Goal: Task Accomplishment & Management: Manage account settings

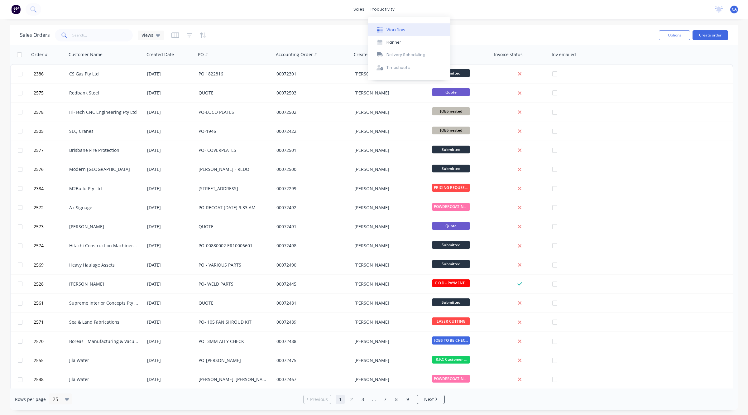
click at [391, 27] on div "Workflow" at bounding box center [395, 30] width 19 height 6
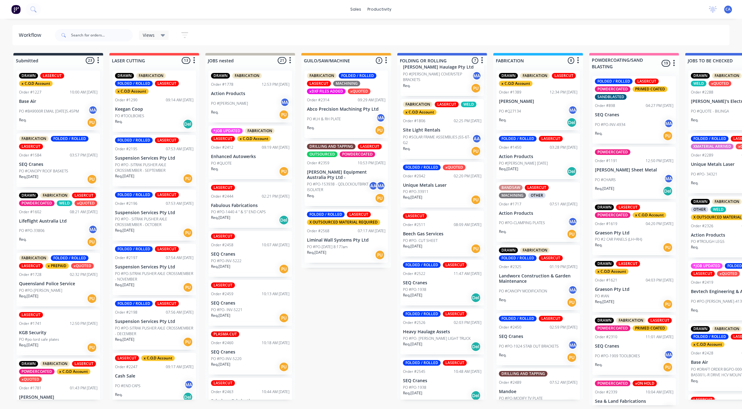
scroll to position [36, 0]
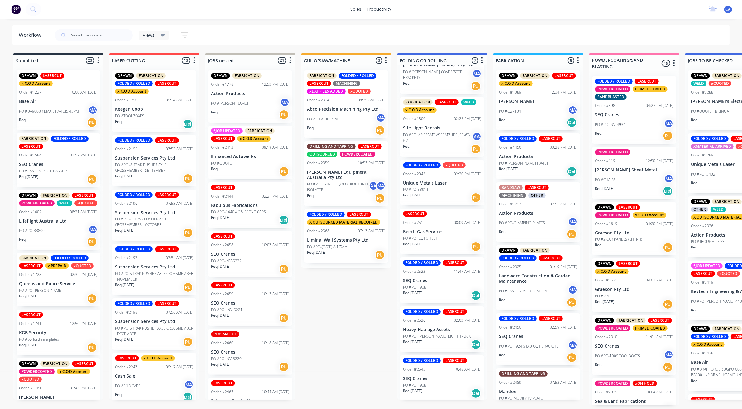
click at [447, 297] on div "Req. [DATE] Del" at bounding box center [442, 295] width 79 height 11
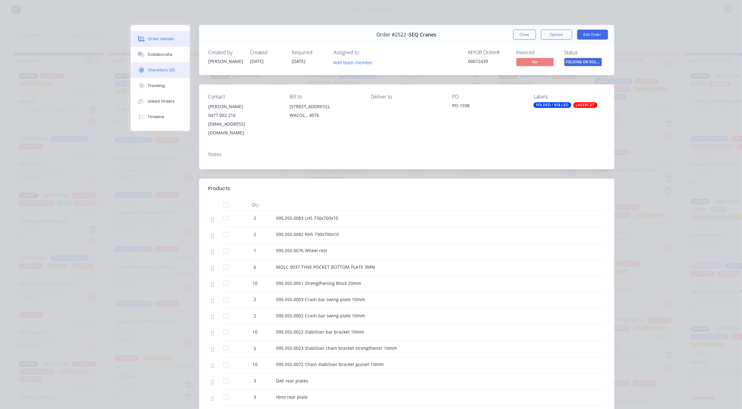
click at [156, 62] on button "Checklists 0/0" at bounding box center [160, 70] width 59 height 16
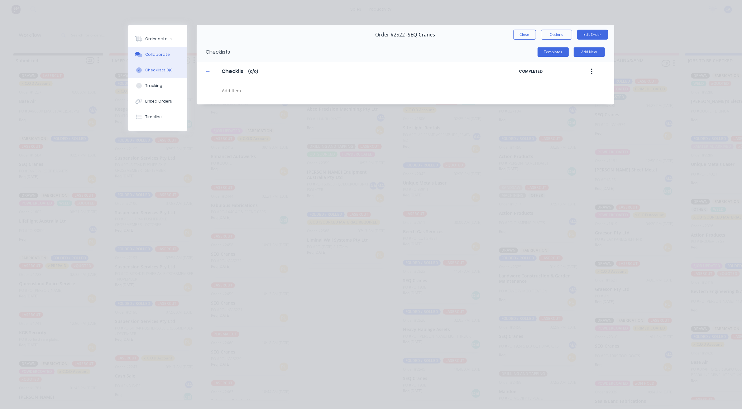
drag, startPoint x: 158, startPoint y: 61, endPoint x: 160, endPoint y: 58, distance: 3.5
click at [159, 60] on button "Collaborate" at bounding box center [157, 55] width 59 height 16
click at [160, 57] on div "Collaborate" at bounding box center [157, 55] width 25 height 6
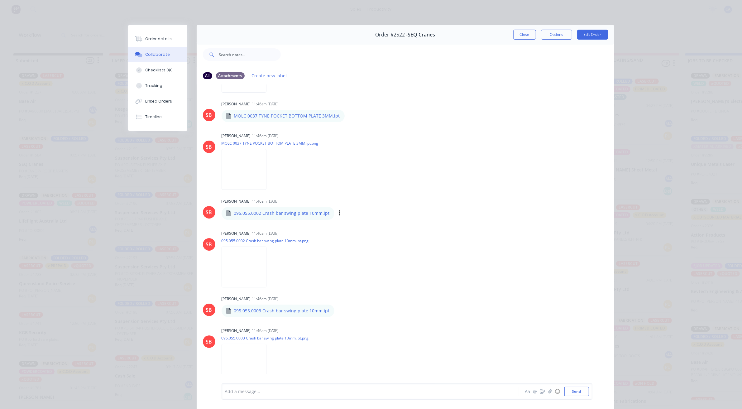
scroll to position [506, 0]
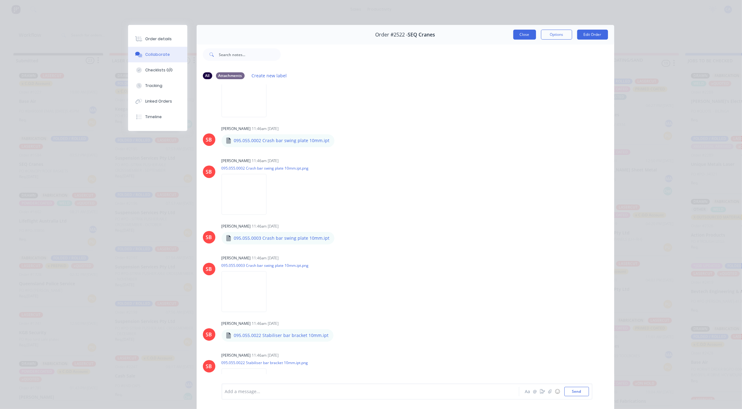
click at [524, 30] on button "Close" at bounding box center [524, 35] width 23 height 10
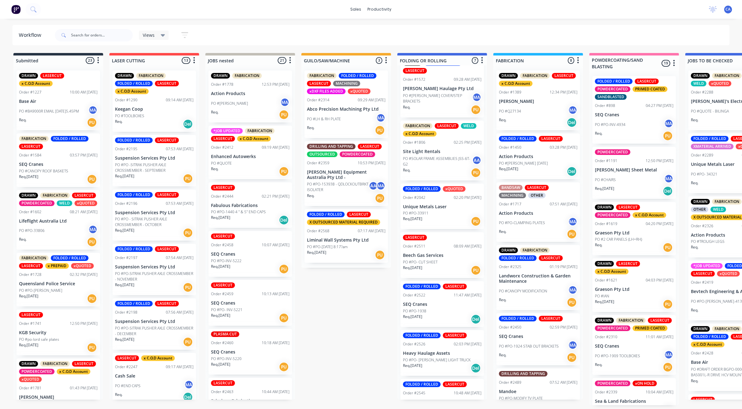
scroll to position [0, 0]
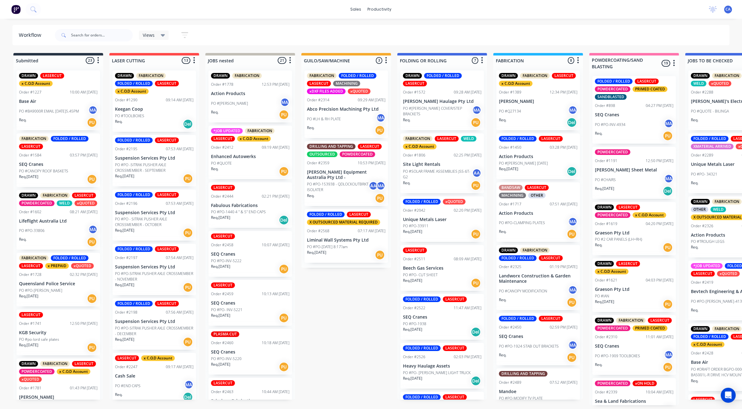
click at [451, 267] on p "Beech Gas Services" at bounding box center [442, 268] width 79 height 5
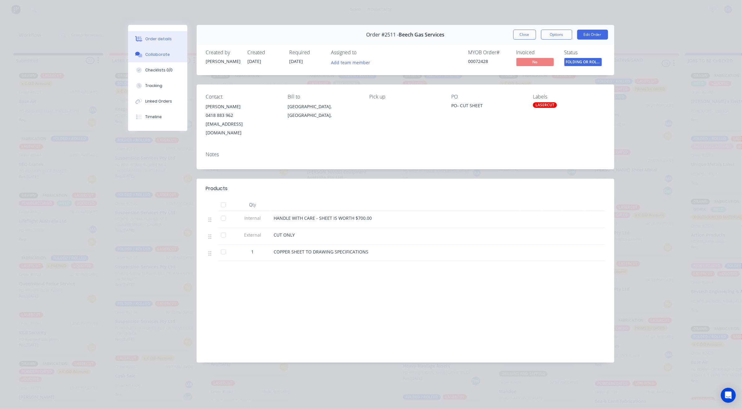
click at [145, 54] on div "Collaborate" at bounding box center [157, 55] width 25 height 6
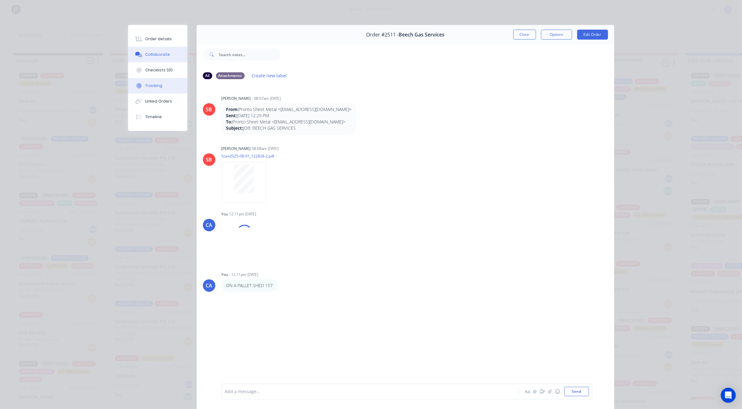
drag, startPoint x: 158, startPoint y: 80, endPoint x: 163, endPoint y: 81, distance: 4.8
click at [158, 80] on button "Tracking" at bounding box center [157, 86] width 59 height 16
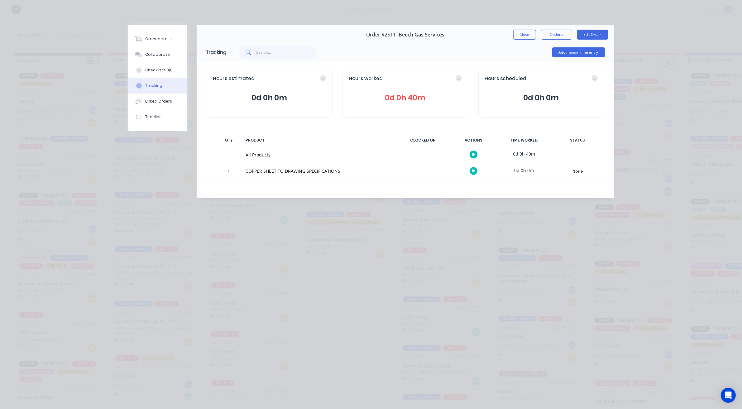
click at [458, 77] on icon at bounding box center [459, 78] width 6 height 6
click at [419, 79] on icon at bounding box center [422, 78] width 6 height 6
click at [424, 78] on icon at bounding box center [422, 78] width 6 height 6
click at [414, 100] on span "0d 0h 40m" at bounding box center [405, 97] width 113 height 11
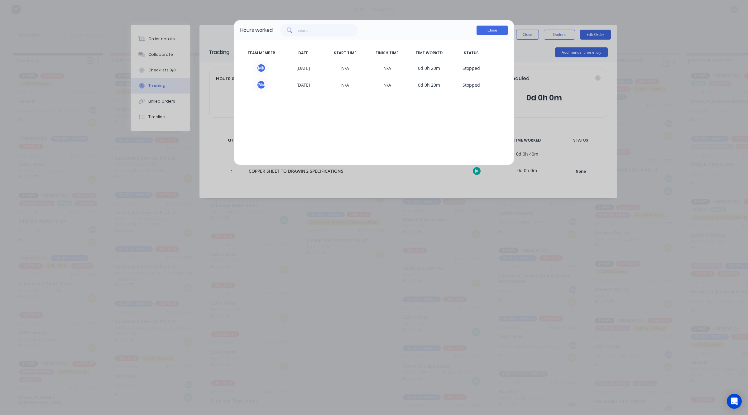
click at [497, 30] on button "Close" at bounding box center [491, 30] width 31 height 9
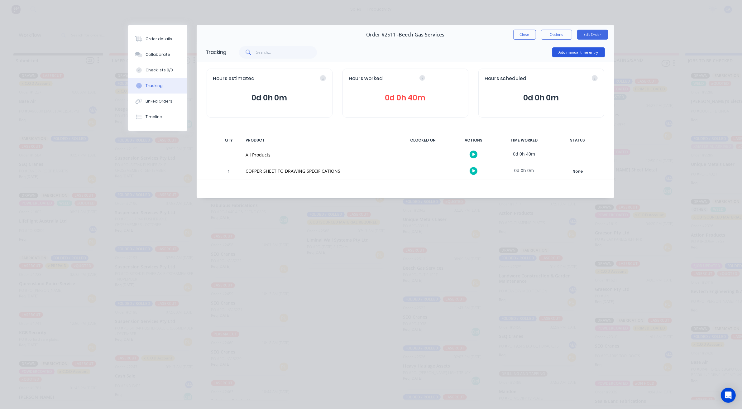
click at [574, 53] on button "Add manual time entry" at bounding box center [578, 52] width 53 height 10
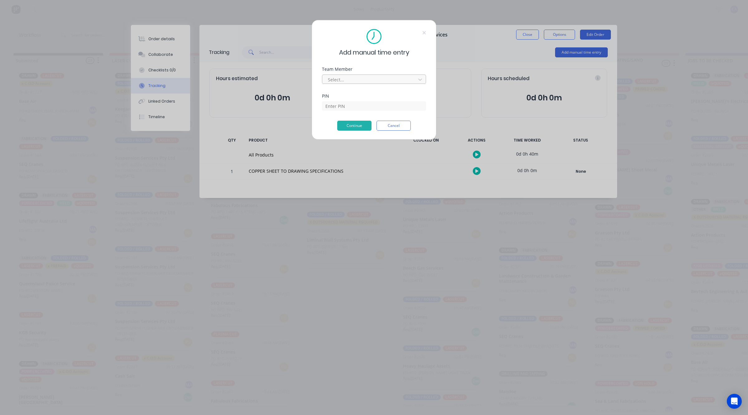
click at [365, 81] on div at bounding box center [369, 80] width 85 height 8
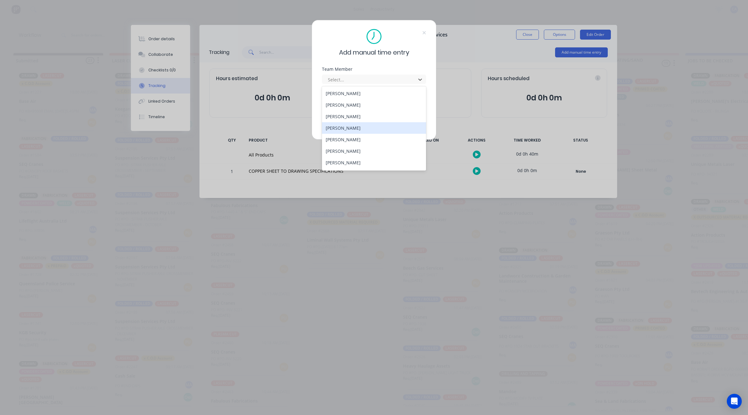
click at [352, 128] on div "[PERSON_NAME]" at bounding box center [374, 128] width 104 height 12
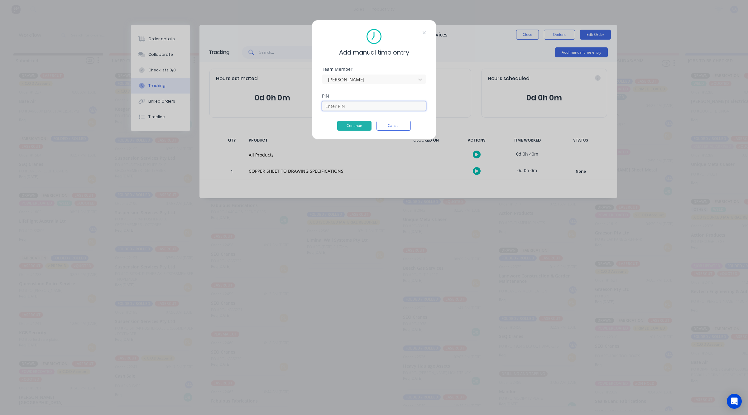
click at [359, 107] on input at bounding box center [374, 105] width 104 height 9
type input "0000"
click at [362, 129] on button "Continue" at bounding box center [354, 126] width 34 height 10
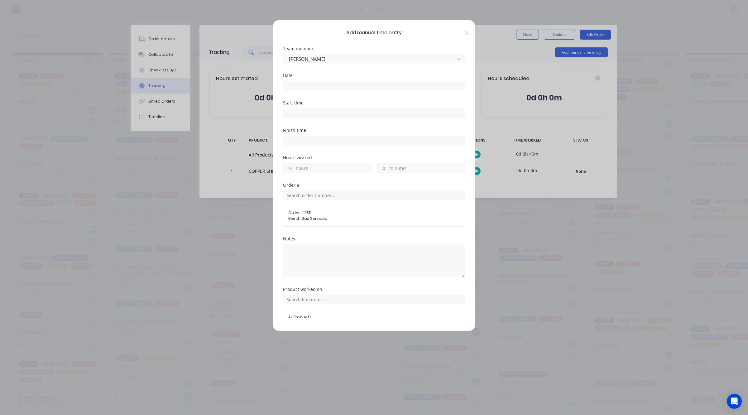
click at [319, 81] on label at bounding box center [374, 86] width 182 height 10
click at [319, 81] on input at bounding box center [373, 85] width 181 height 9
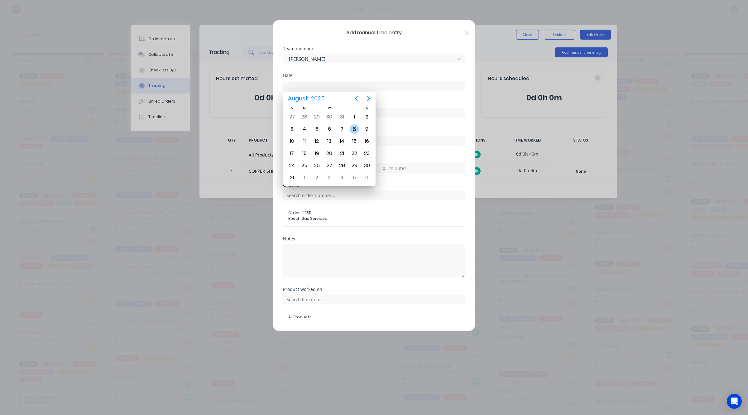
click at [351, 125] on div "8" at bounding box center [354, 128] width 9 height 9
type input "[DATE]"
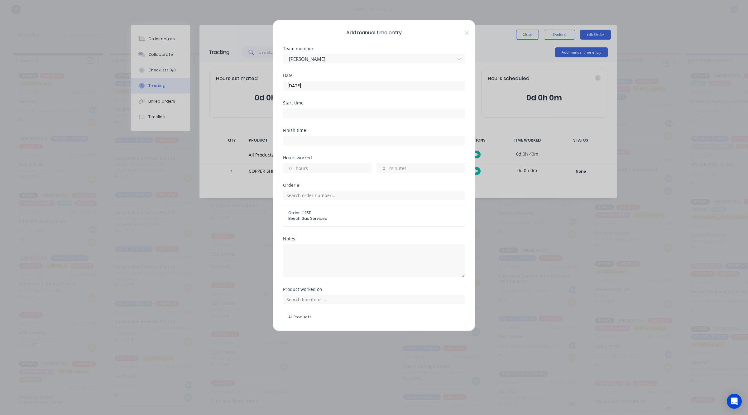
click at [377, 170] on input "minutes" at bounding box center [382, 167] width 11 height 9
click at [293, 170] on input "hours" at bounding box center [288, 167] width 11 height 9
type input "1"
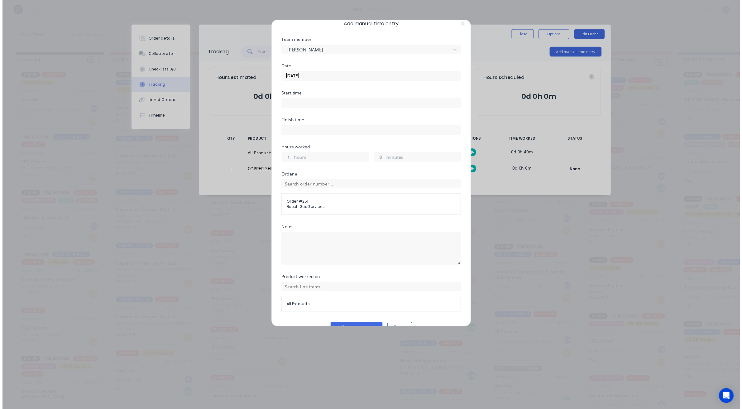
scroll to position [24, 0]
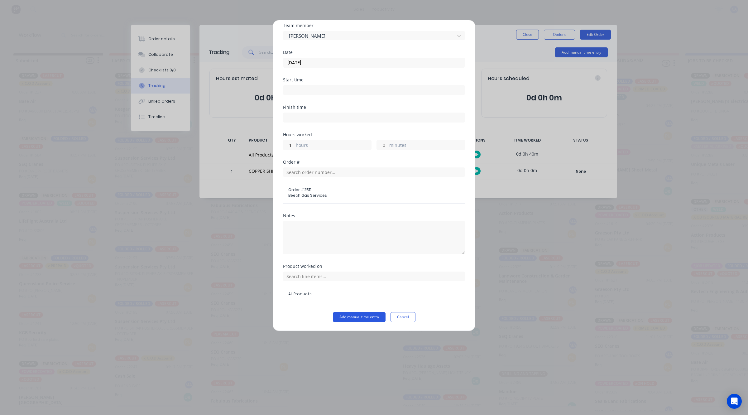
click at [349, 314] on button "Add manual time entry" at bounding box center [359, 317] width 53 height 10
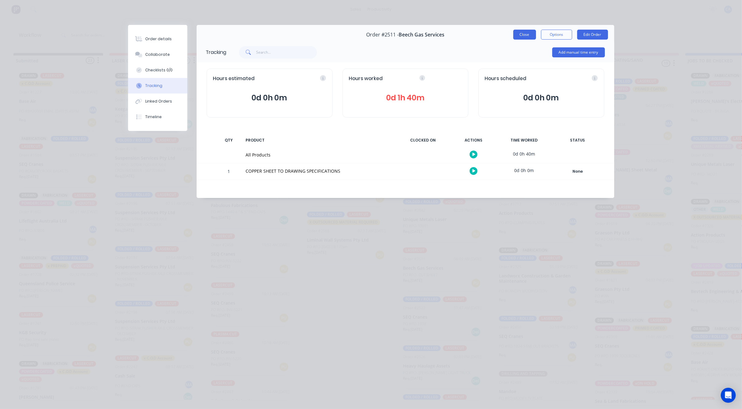
click at [527, 36] on button "Close" at bounding box center [524, 35] width 23 height 10
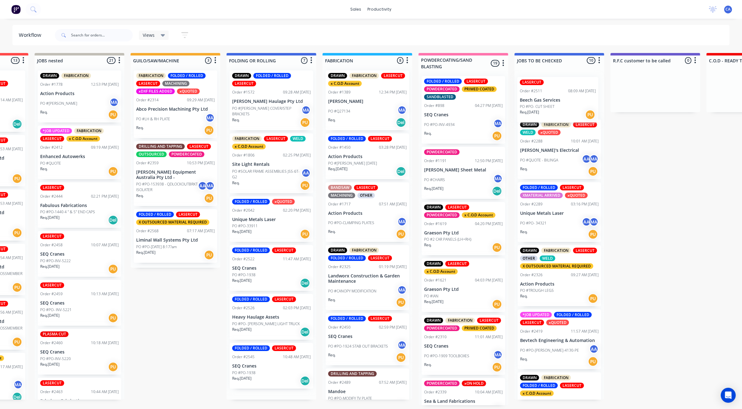
scroll to position [0, 173]
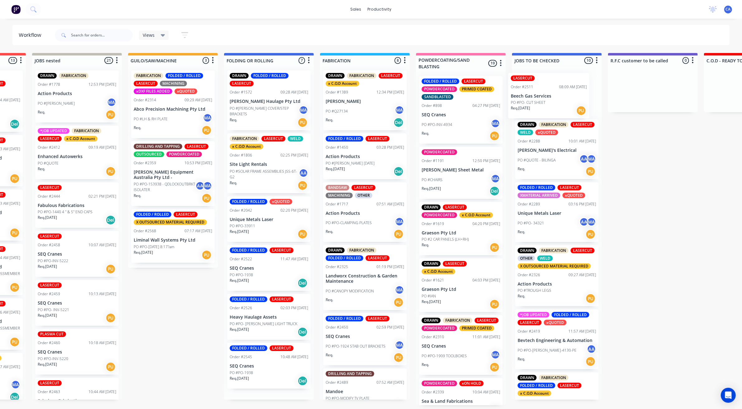
drag, startPoint x: 438, startPoint y: 267, endPoint x: 554, endPoint y: 90, distance: 211.2
click at [554, 90] on div "Submitted 23 Sort By Created date Required date Order number Customer name Most…" at bounding box center [748, 229] width 1853 height 352
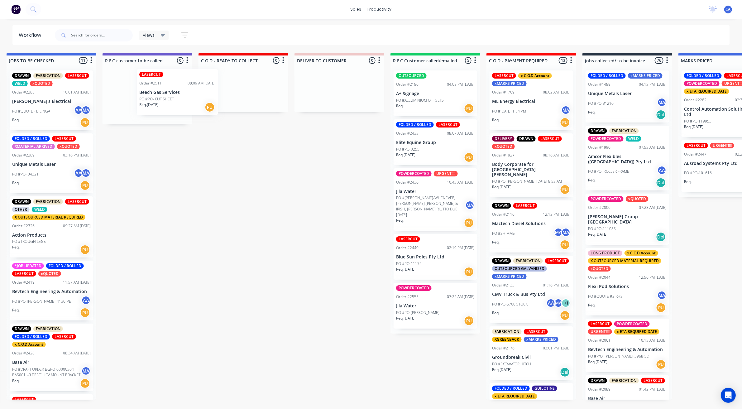
scroll to position [0, 677]
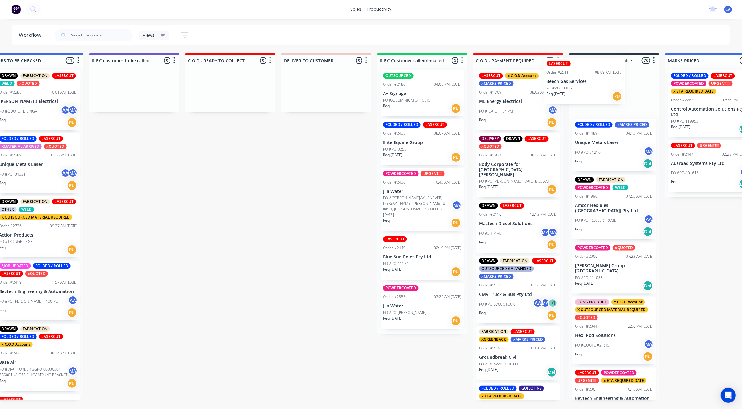
drag, startPoint x: 545, startPoint y: 90, endPoint x: 577, endPoint y: 79, distance: 33.9
click at [577, 79] on div "Submitted 23 Sort By Created date Required date Order number Customer name Most…" at bounding box center [230, 229] width 1853 height 352
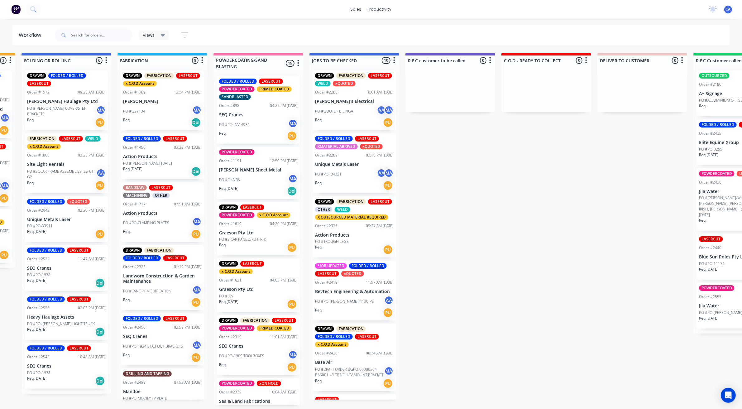
scroll to position [2, 16]
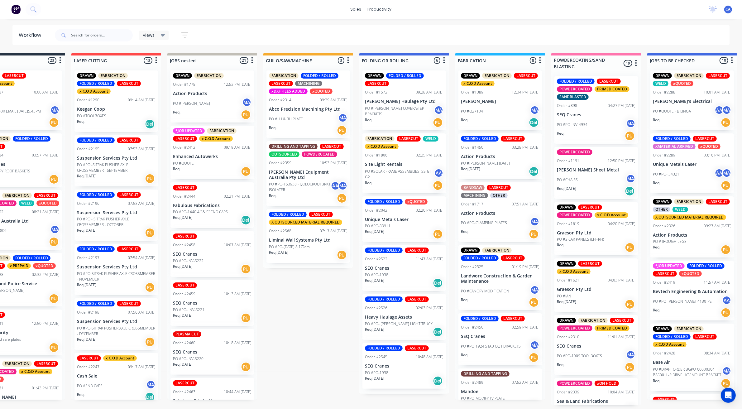
drag, startPoint x: 338, startPoint y: 218, endPoint x: 283, endPoint y: 242, distance: 60.2
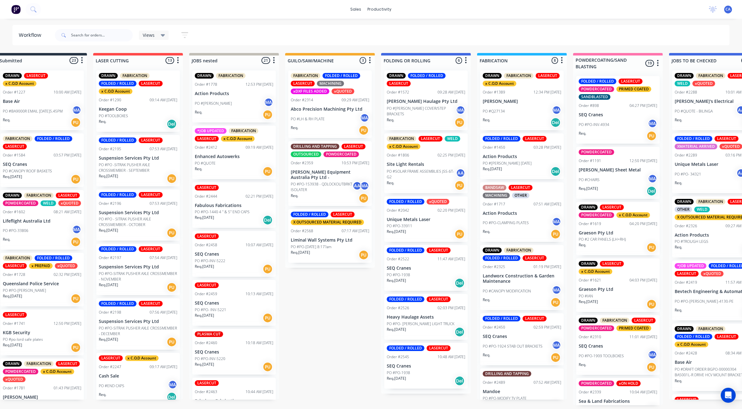
drag, startPoint x: 416, startPoint y: 269, endPoint x: 416, endPoint y: 262, distance: 6.5
click at [416, 264] on div "DRAWN FOLDED / ROLLED LASERCUT Order #1572 09:28 AM [DATE] [PERSON_NAME] Haulag…" at bounding box center [426, 229] width 90 height 328
drag, startPoint x: 409, startPoint y: 256, endPoint x: 415, endPoint y: 251, distance: 8.3
click at [415, 251] on div "DRAWN FOLDED / ROLLED LASERCUT Order #1572 09:28 AM [DATE] [PERSON_NAME] Haulag…" at bounding box center [426, 229] width 90 height 328
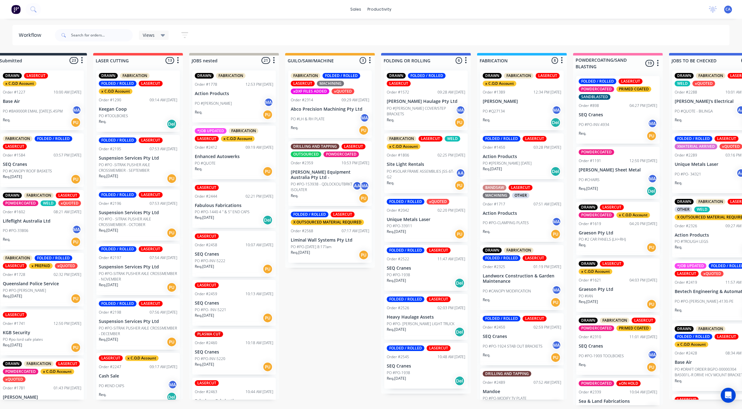
click at [404, 269] on div "FOLDED / ROLLED LASERCUT Order #2522 11:47 AM [DATE] SEQ Cranes PO #PO-1938 Req…" at bounding box center [426, 268] width 84 height 46
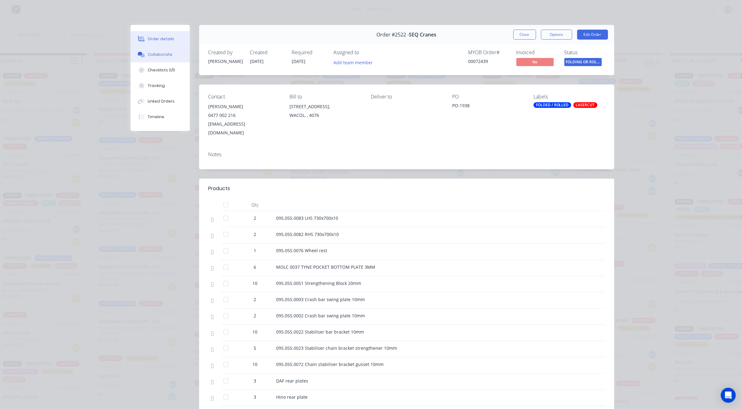
click at [165, 55] on div "Collaborate" at bounding box center [160, 55] width 25 height 6
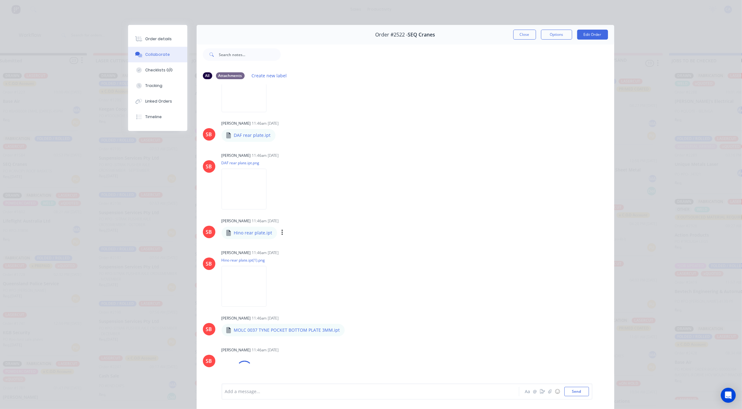
scroll to position [234, 0]
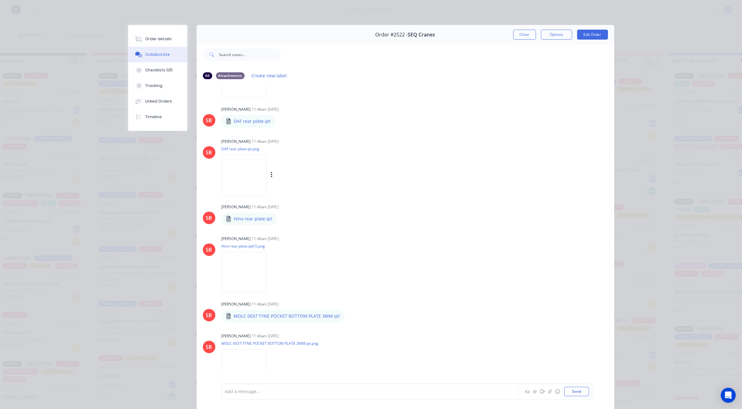
click at [265, 181] on img at bounding box center [244, 175] width 45 height 41
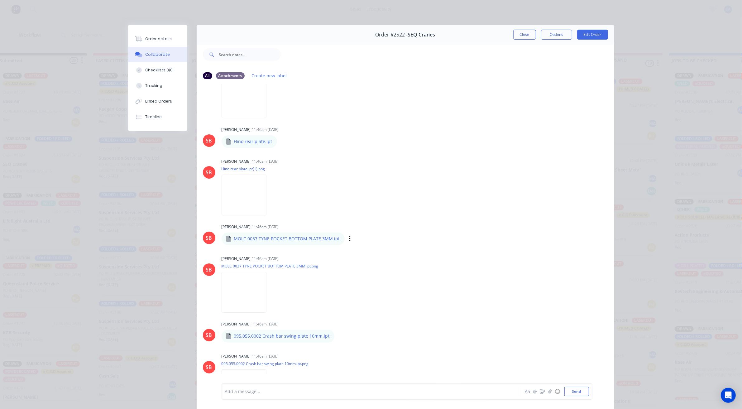
scroll to position [312, 0]
click at [245, 205] on img at bounding box center [244, 194] width 45 height 41
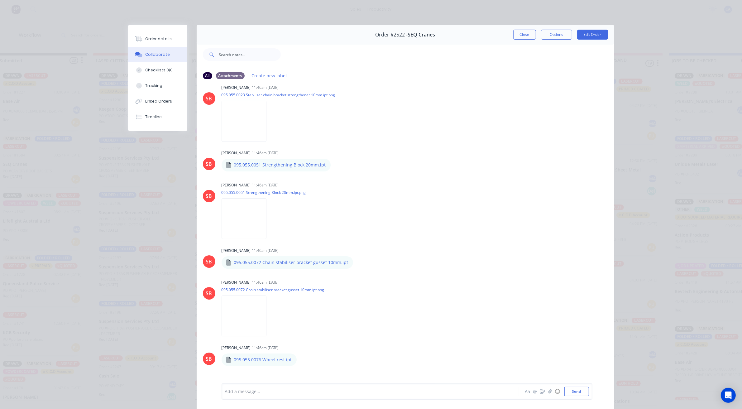
scroll to position [896, 0]
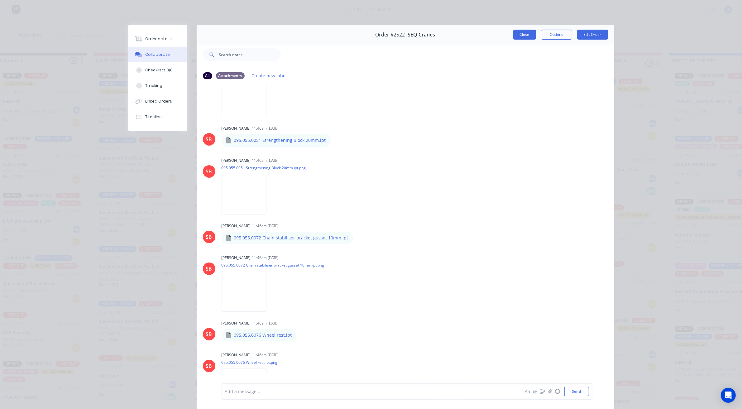
click at [519, 34] on button "Close" at bounding box center [524, 35] width 23 height 10
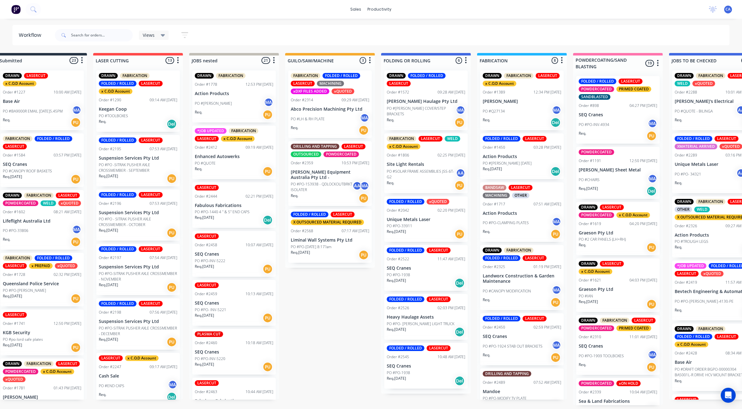
click at [234, 160] on div "PO #QUOTE" at bounding box center [234, 163] width 79 height 6
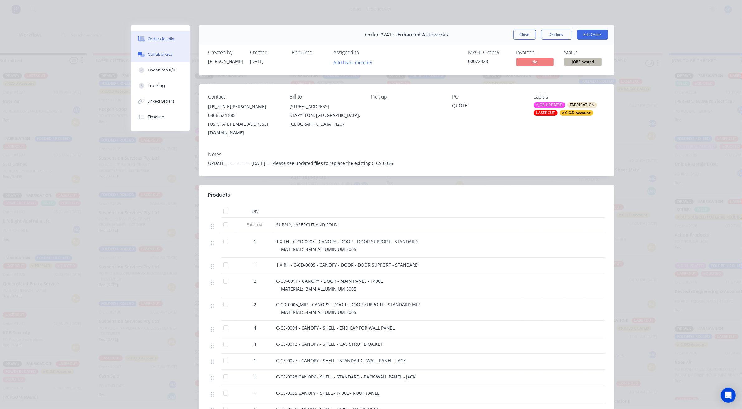
click at [157, 52] on div "Collaborate" at bounding box center [160, 55] width 25 height 6
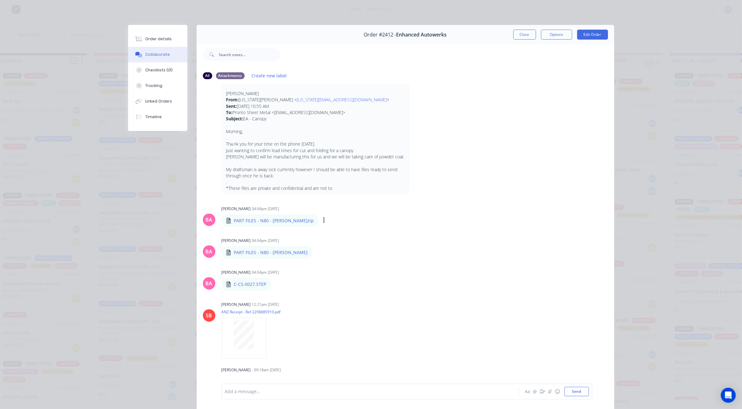
scroll to position [170, 0]
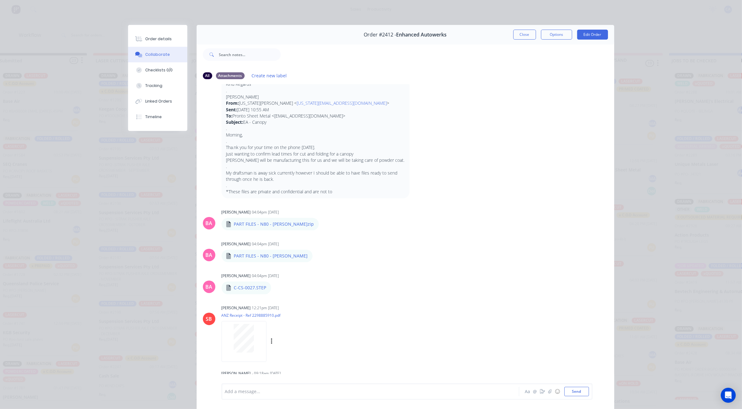
click at [229, 347] on div at bounding box center [243, 338] width 39 height 29
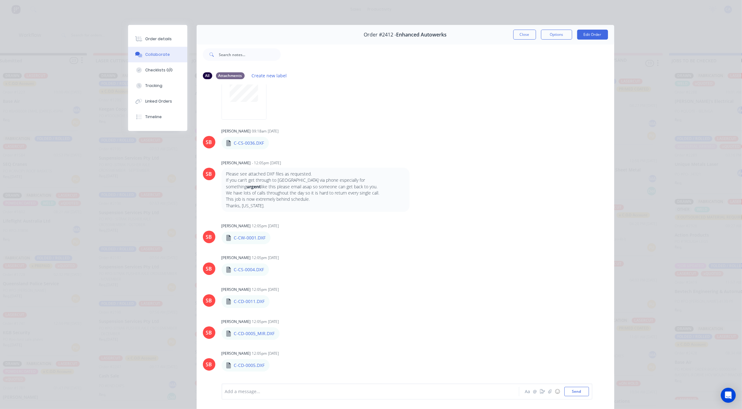
scroll to position [506, 0]
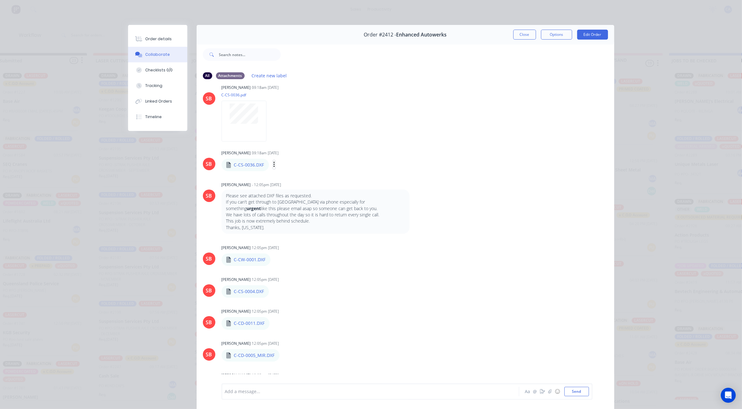
click at [273, 169] on button "button" at bounding box center [274, 164] width 2 height 9
click at [295, 185] on button "Download" at bounding box center [315, 181] width 70 height 14
click at [275, 263] on icon "button" at bounding box center [276, 259] width 2 height 7
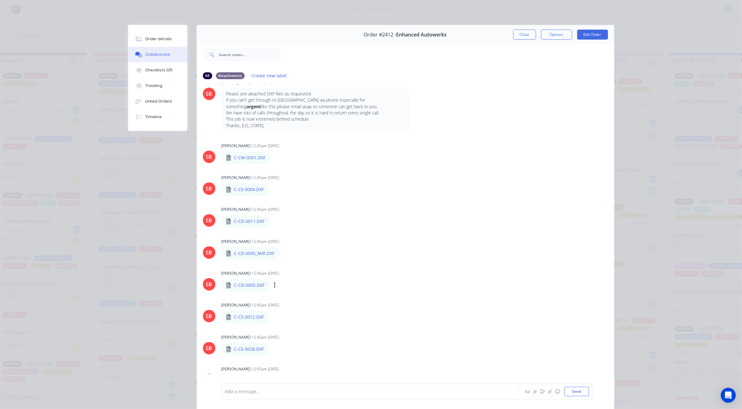
scroll to position [623, 0]
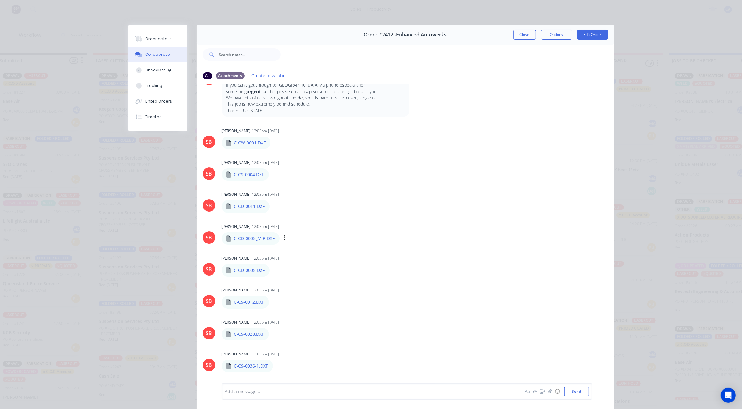
click at [283, 242] on div "Labels Download" at bounding box center [317, 238] width 70 height 9
click at [284, 242] on icon "button" at bounding box center [285, 238] width 2 height 7
click at [301, 259] on button "Download" at bounding box center [326, 255] width 70 height 14
click at [273, 177] on icon "button" at bounding box center [273, 175] width 1 height 6
click at [295, 195] on button "Download" at bounding box center [315, 191] width 70 height 14
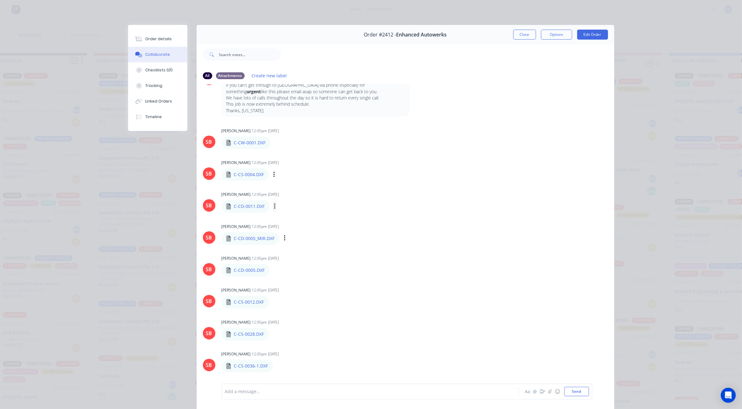
click at [274, 209] on icon "button" at bounding box center [274, 206] width 1 height 6
click at [288, 227] on button "Download" at bounding box center [316, 223] width 70 height 14
click at [274, 274] on icon "button" at bounding box center [275, 270] width 2 height 7
click at [291, 294] on button "Download" at bounding box center [316, 287] width 70 height 14
click at [273, 306] on icon "button" at bounding box center [274, 302] width 2 height 7
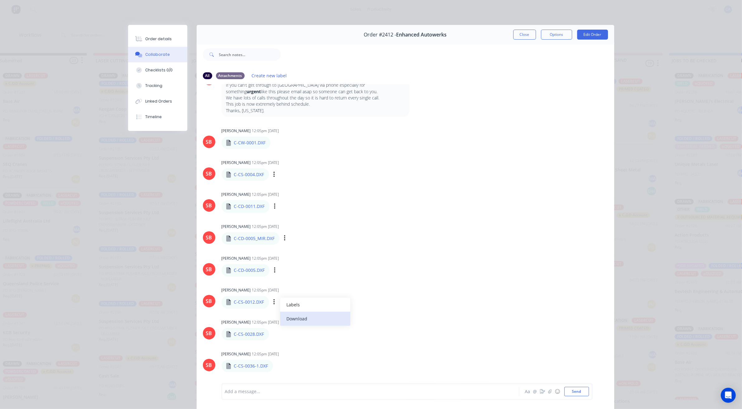
click at [290, 319] on button "Download" at bounding box center [315, 319] width 70 height 14
click at [273, 337] on icon "button" at bounding box center [274, 333] width 2 height 7
click at [296, 350] on button "Download" at bounding box center [315, 350] width 70 height 14
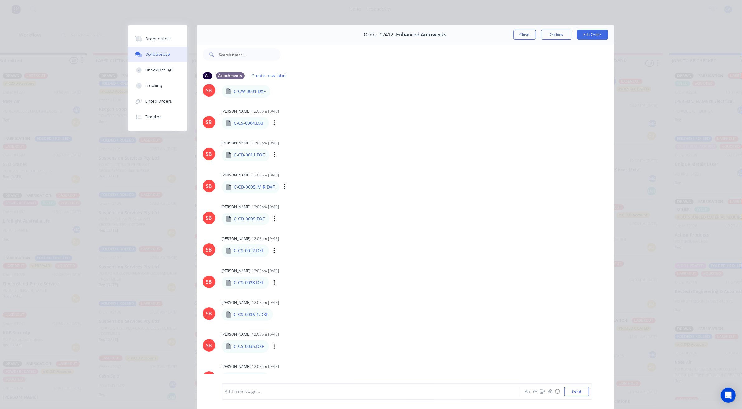
scroll to position [677, 0]
click at [277, 317] on div "Labels Download" at bounding box center [310, 312] width 70 height 9
click at [277, 315] on icon "button" at bounding box center [277, 312] width 1 height 6
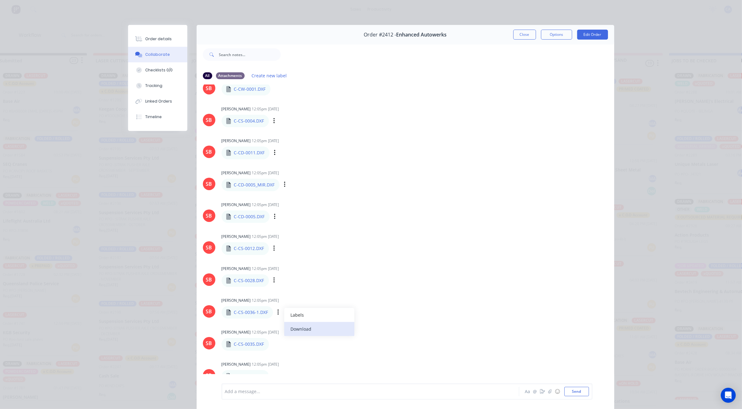
click at [304, 336] on button "Download" at bounding box center [319, 329] width 70 height 14
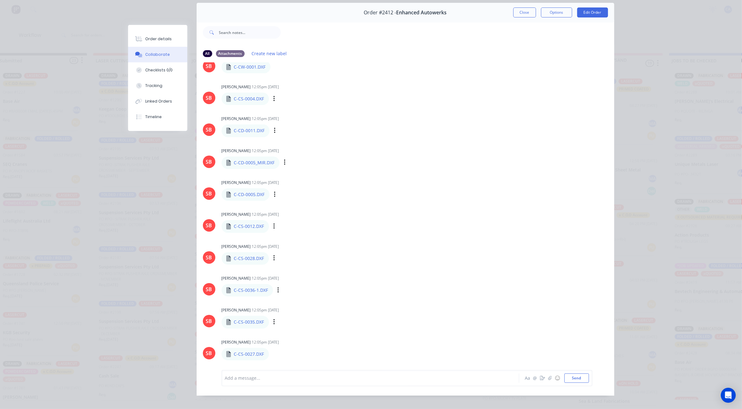
scroll to position [34, 0]
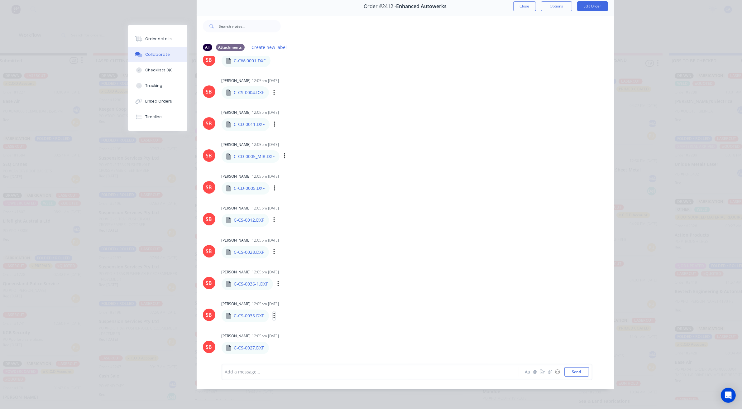
click at [273, 317] on icon "button" at bounding box center [274, 315] width 2 height 7
click at [296, 331] on button "Download" at bounding box center [315, 332] width 70 height 14
click at [273, 346] on icon "button" at bounding box center [273, 348] width 1 height 6
click at [288, 345] on button "Download" at bounding box center [315, 346] width 70 height 14
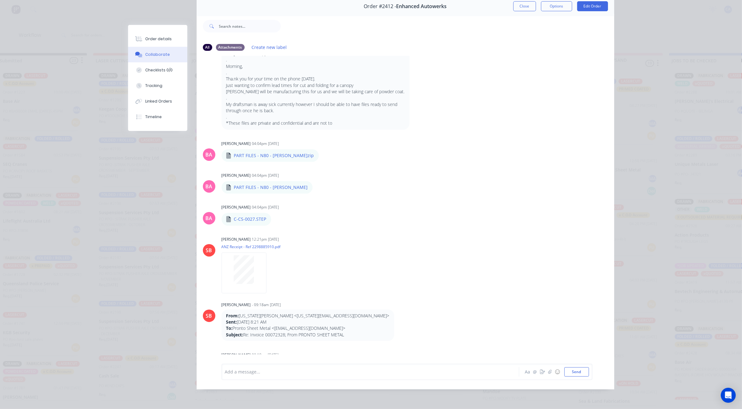
scroll to position [209, 0]
click at [275, 217] on icon "button" at bounding box center [276, 220] width 2 height 7
click at [294, 232] on button "Download" at bounding box center [317, 237] width 70 height 14
click at [479, 280] on div "SB [PERSON_NAME] 12:21pm [DATE] ANZ Receipt - Ref 2298885910.pdf Labels Download" at bounding box center [406, 264] width 418 height 56
click at [317, 189] on icon "button" at bounding box center [317, 189] width 1 height 6
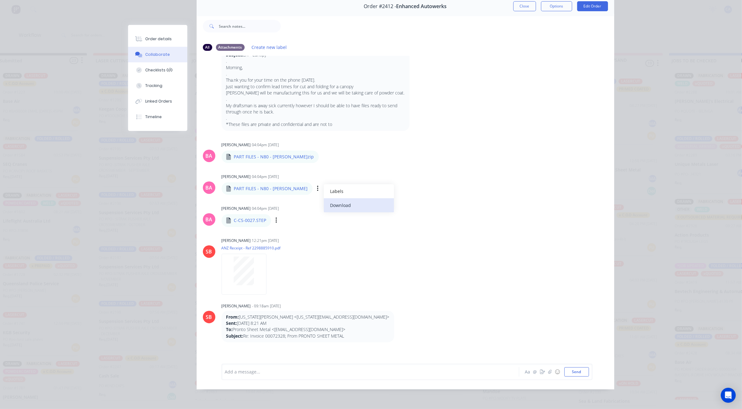
click at [324, 208] on button "Download" at bounding box center [359, 205] width 70 height 14
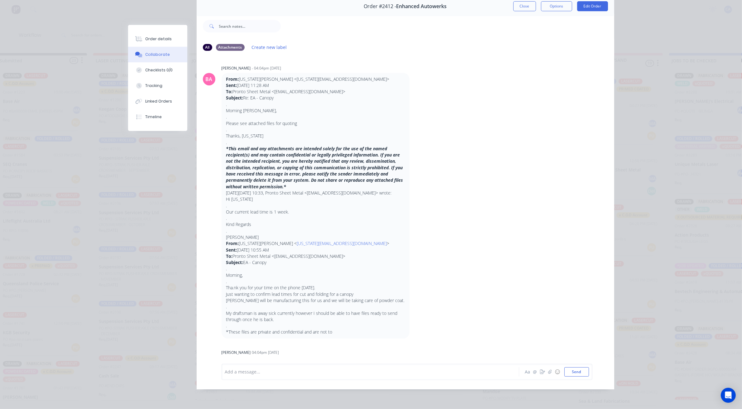
scroll to position [0, 0]
click at [164, 39] on div "Order details" at bounding box center [158, 39] width 26 height 6
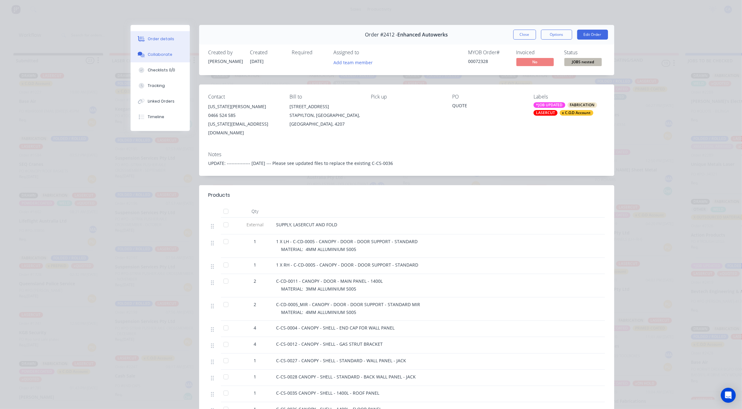
click at [175, 57] on button "Collaborate" at bounding box center [160, 55] width 59 height 16
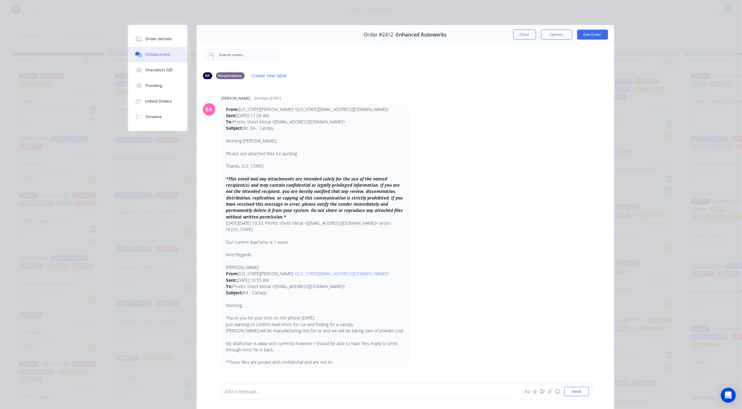
click at [521, 35] on button "Close" at bounding box center [524, 35] width 23 height 10
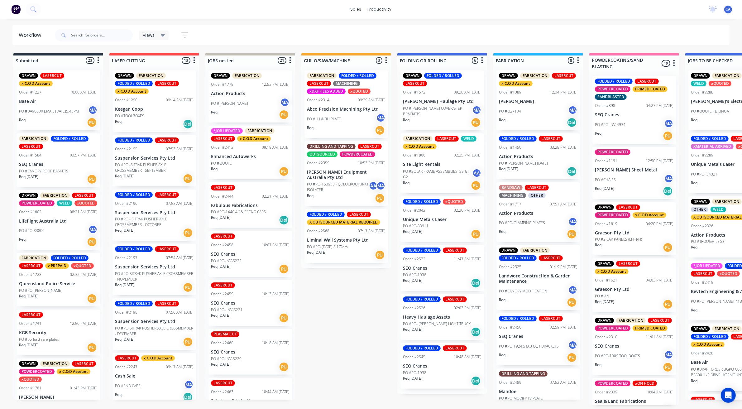
scroll to position [2, 0]
click at [433, 327] on div "Req. [DATE] Del" at bounding box center [442, 332] width 79 height 11
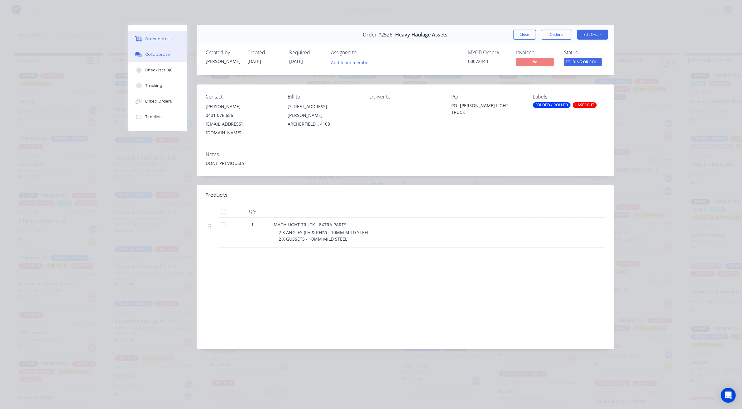
click at [171, 58] on button "Collaborate" at bounding box center [157, 55] width 59 height 16
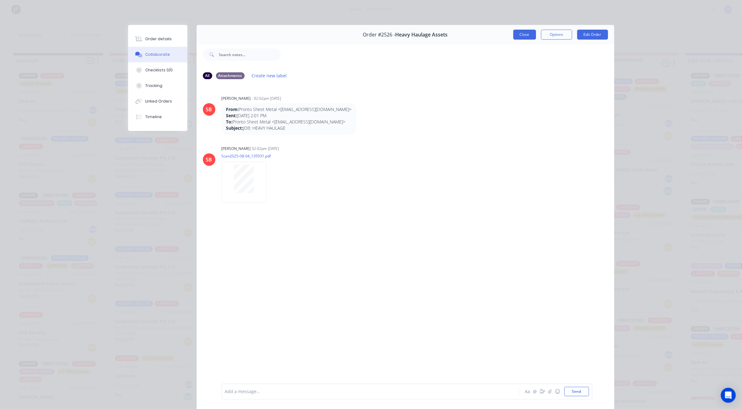
click at [528, 35] on button "Close" at bounding box center [524, 35] width 23 height 10
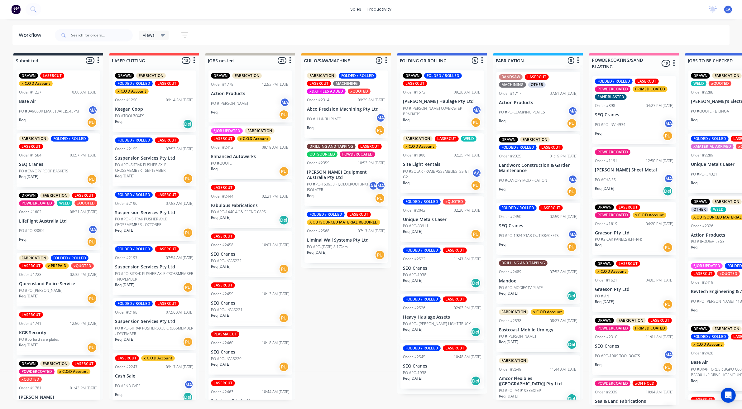
click at [540, 285] on p "PO #PO-MODIFY TV PLATE" at bounding box center [521, 288] width 44 height 6
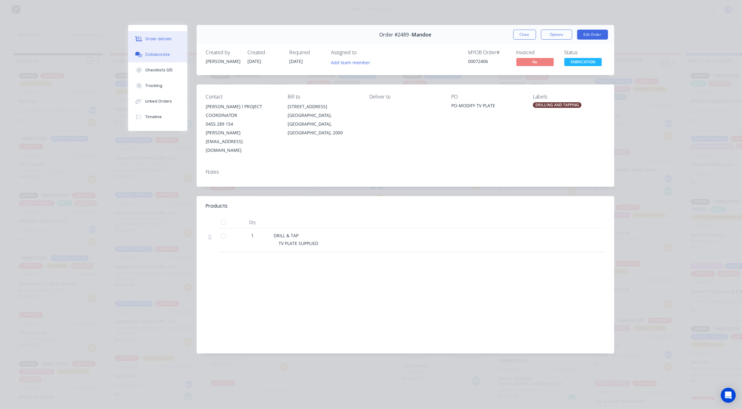
click at [146, 55] on div "Collaborate" at bounding box center [157, 55] width 25 height 6
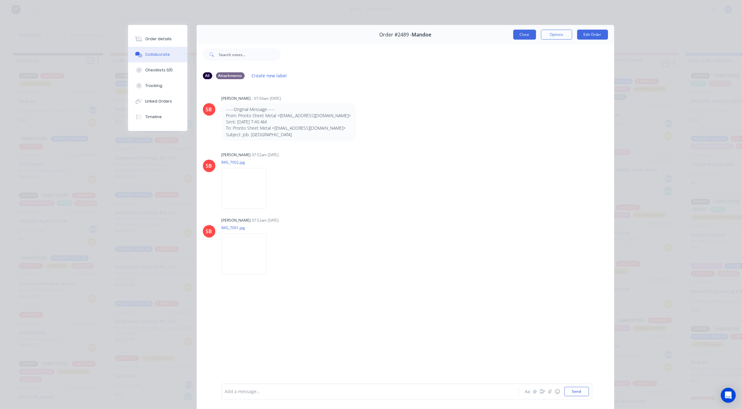
click at [515, 35] on button "Close" at bounding box center [524, 35] width 23 height 10
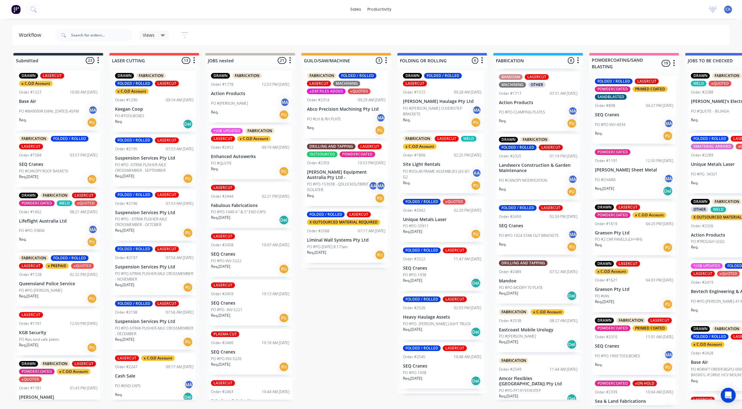
click at [535, 333] on div "PO #[PERSON_NAME]" at bounding box center [538, 336] width 79 height 6
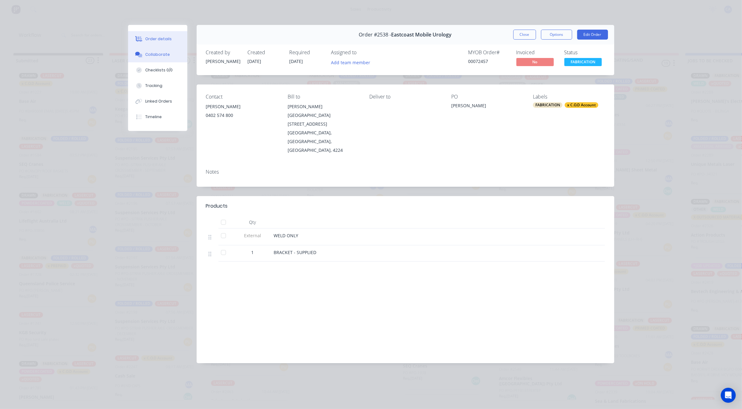
click at [159, 54] on div "Collaborate" at bounding box center [157, 55] width 25 height 6
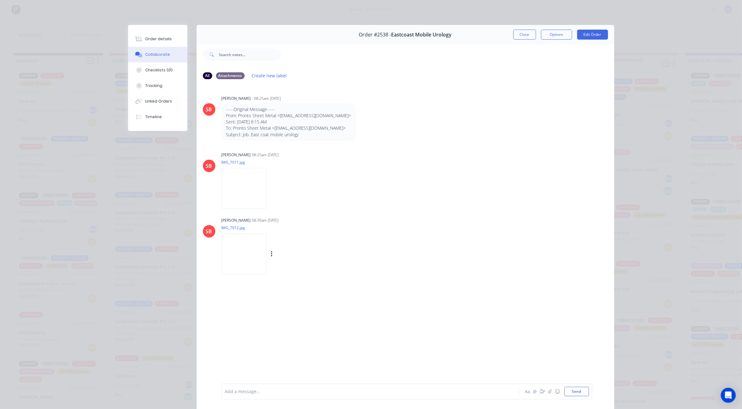
click at [244, 252] on img at bounding box center [244, 253] width 45 height 41
click at [249, 197] on img at bounding box center [244, 188] width 45 height 41
click at [522, 36] on button "Close" at bounding box center [524, 35] width 23 height 10
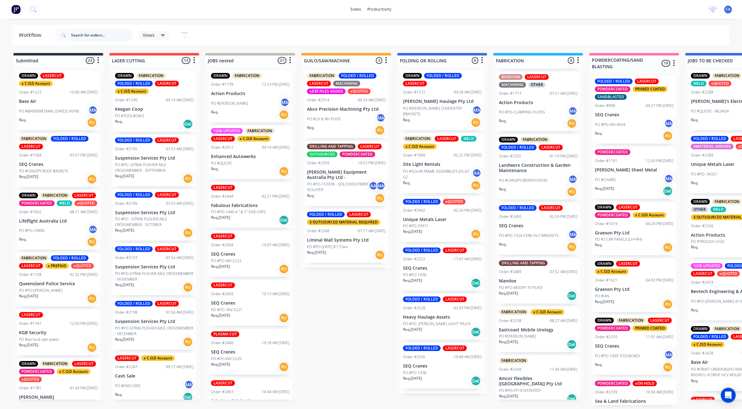
click at [93, 30] on input "text" at bounding box center [102, 35] width 62 height 12
type input "seq"
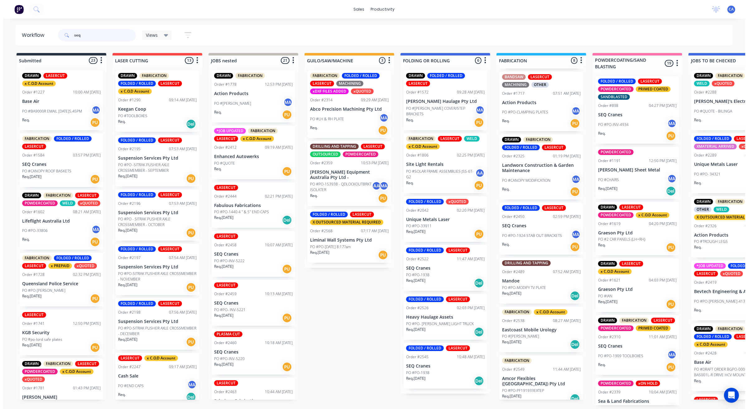
scroll to position [0, 0]
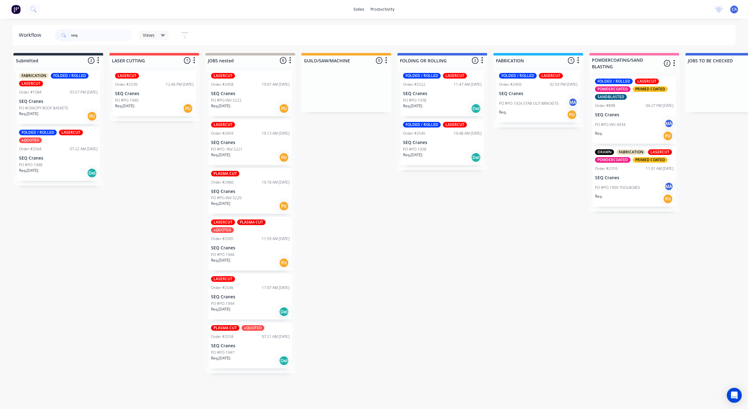
click at [440, 95] on p "SEQ Cranes" at bounding box center [442, 93] width 79 height 5
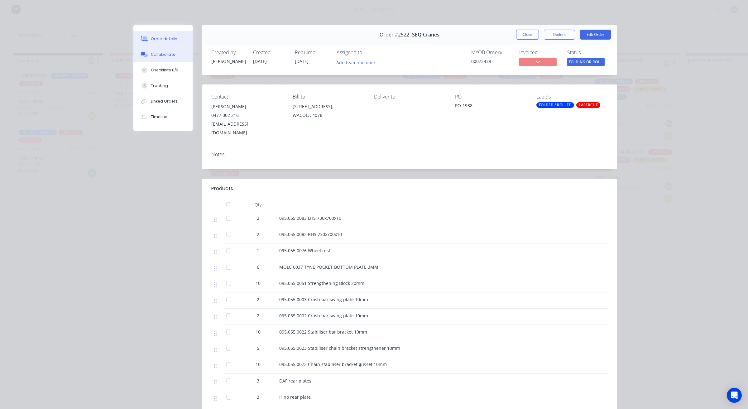
click at [171, 54] on button "Collaborate" at bounding box center [162, 55] width 59 height 16
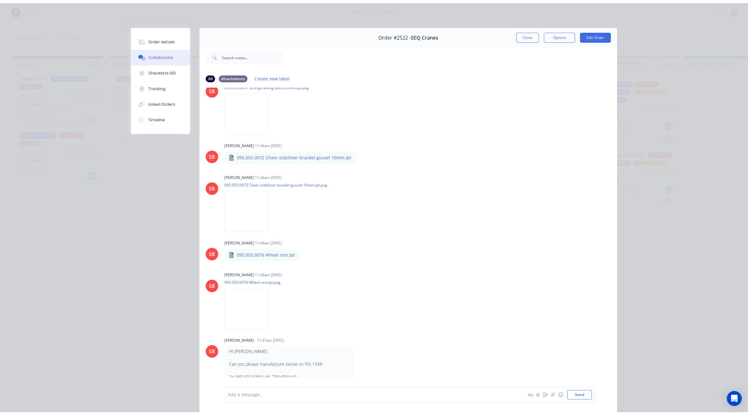
scroll to position [863, 0]
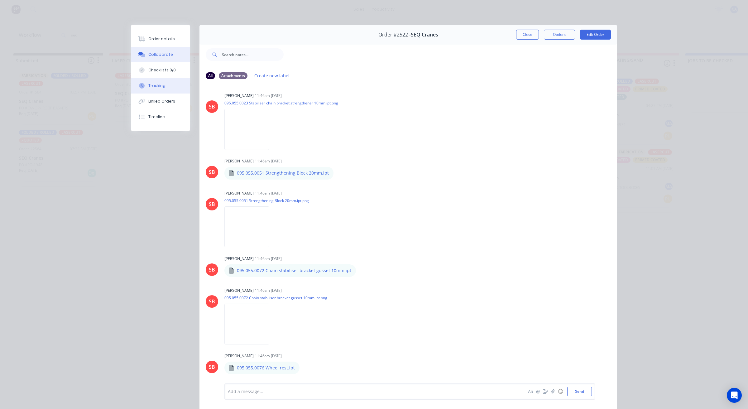
click at [152, 83] on div "Tracking" at bounding box center [156, 86] width 17 height 6
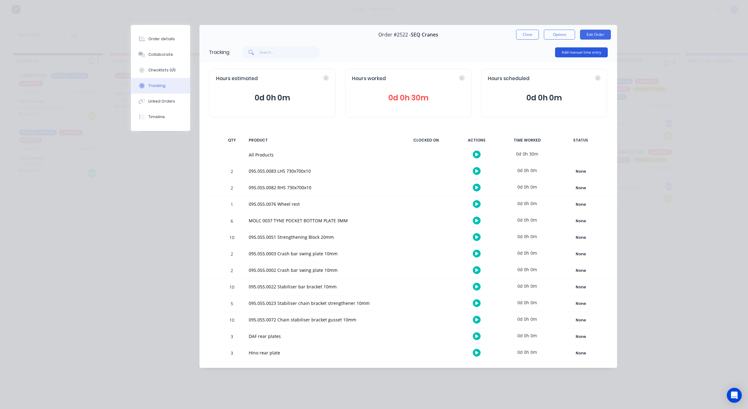
click at [568, 55] on button "Add manual time entry" at bounding box center [581, 52] width 53 height 10
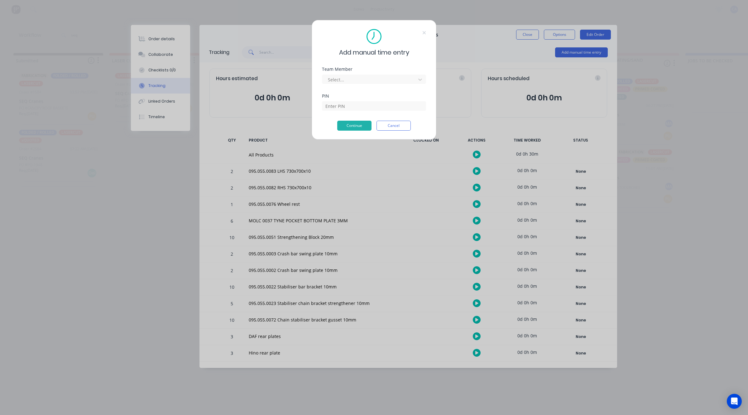
click at [361, 68] on div "Team Member" at bounding box center [374, 69] width 104 height 4
click at [361, 78] on div at bounding box center [369, 80] width 85 height 8
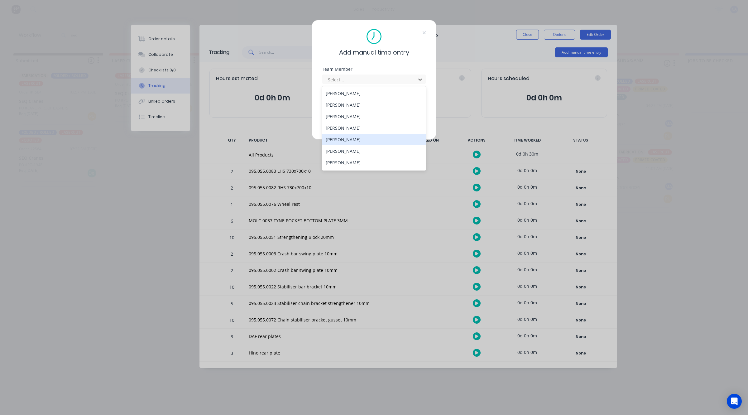
click at [337, 138] on div "[PERSON_NAME]" at bounding box center [374, 140] width 104 height 12
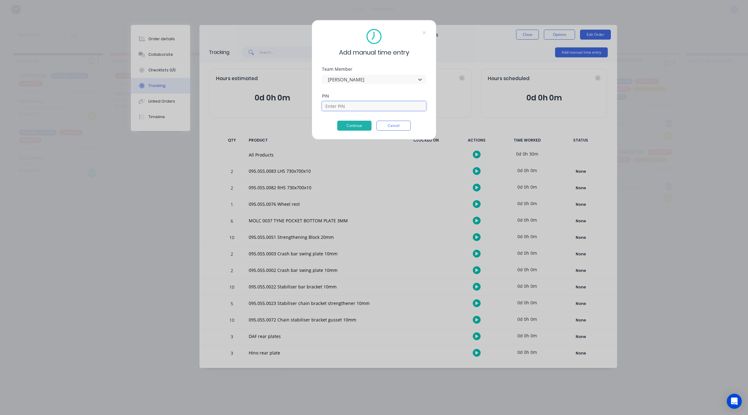
click at [345, 105] on input at bounding box center [374, 105] width 104 height 9
type input "3699"
click at [362, 128] on button "Continue" at bounding box center [354, 126] width 34 height 10
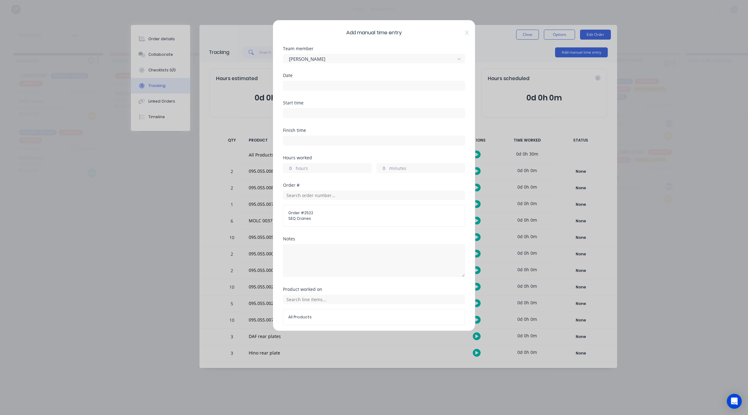
click at [296, 86] on input at bounding box center [373, 85] width 181 height 9
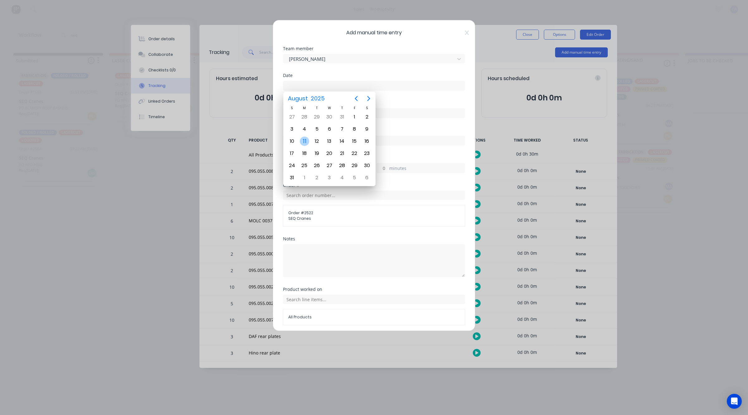
click at [303, 141] on div "11" at bounding box center [304, 140] width 9 height 9
type input "[DATE]"
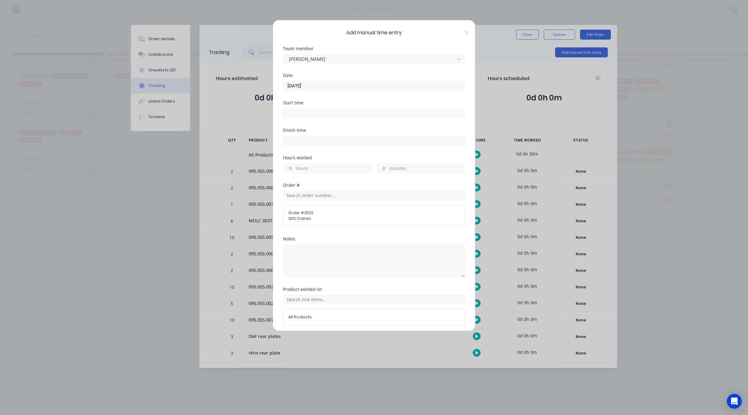
click at [380, 171] on input "minutes" at bounding box center [382, 167] width 11 height 9
type input "30"
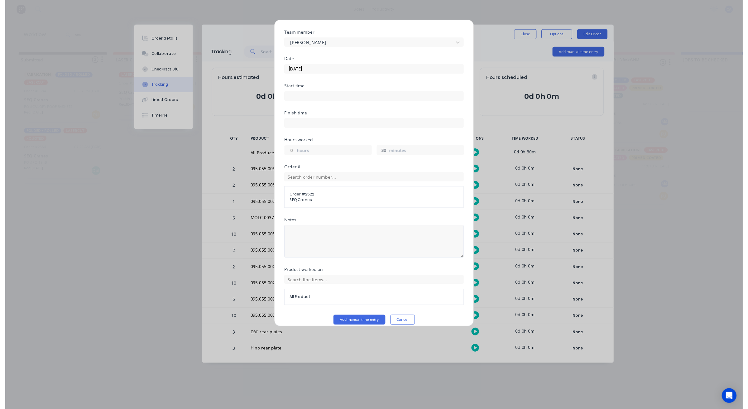
scroll to position [24, 0]
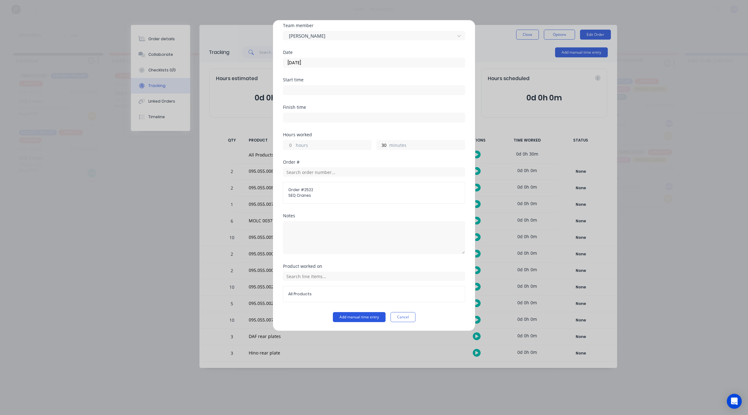
click at [357, 320] on button "Add manual time entry" at bounding box center [359, 317] width 53 height 10
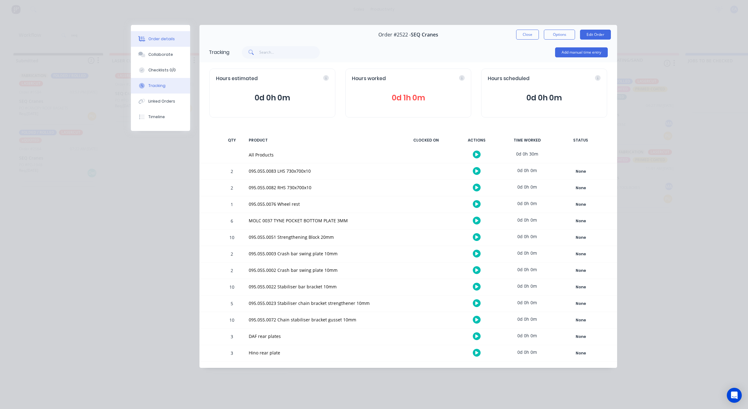
click at [162, 38] on div "Order details" at bounding box center [161, 39] width 26 height 6
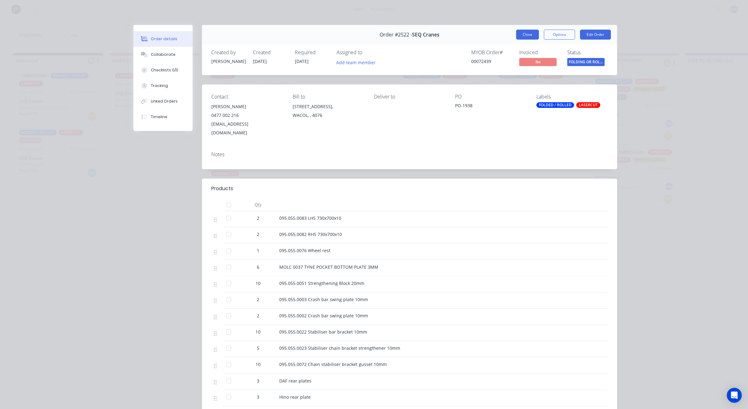
click at [523, 31] on button "Close" at bounding box center [527, 35] width 23 height 10
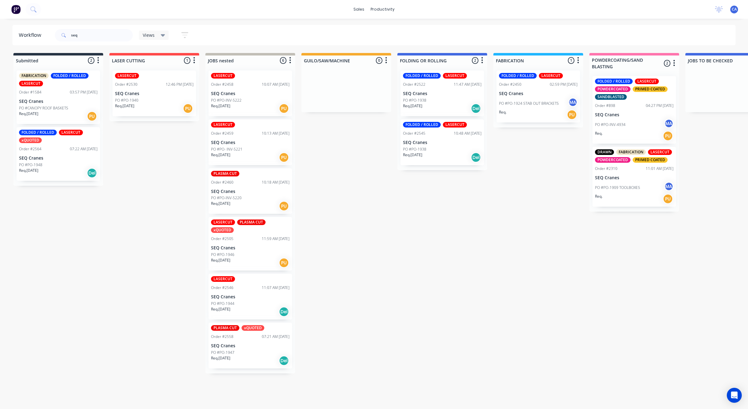
click at [412, 92] on p "SEQ Cranes" at bounding box center [442, 93] width 79 height 5
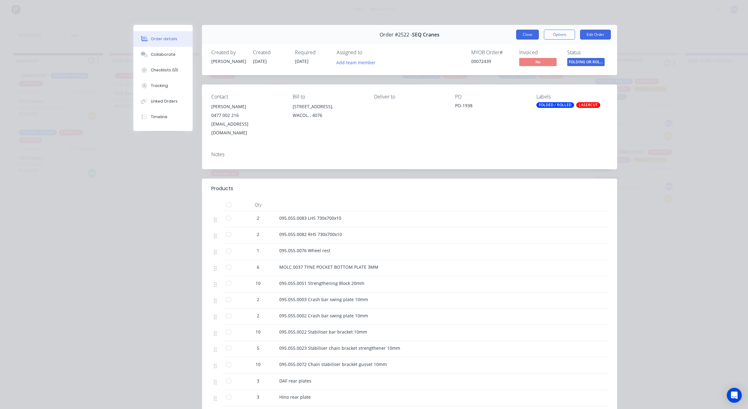
click at [524, 36] on button "Close" at bounding box center [527, 35] width 23 height 10
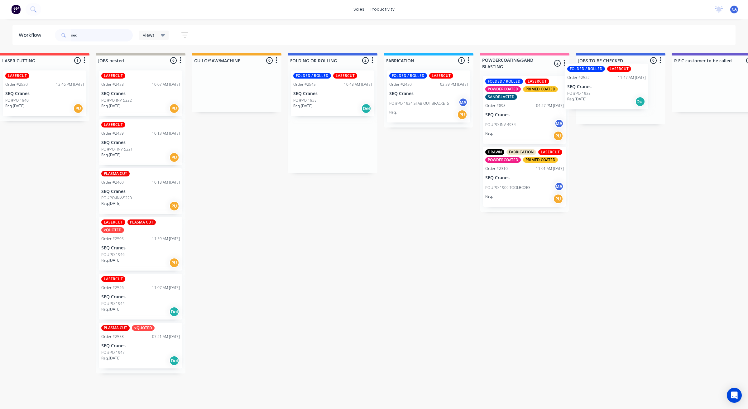
scroll to position [0, 118]
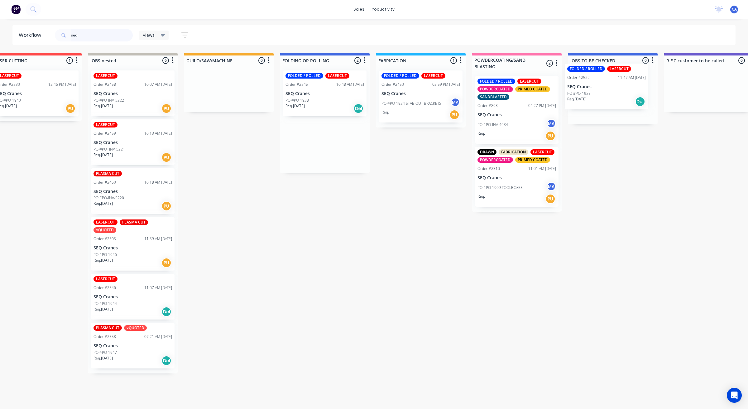
drag, startPoint x: 422, startPoint y: 101, endPoint x: 586, endPoint y: 93, distance: 164.7
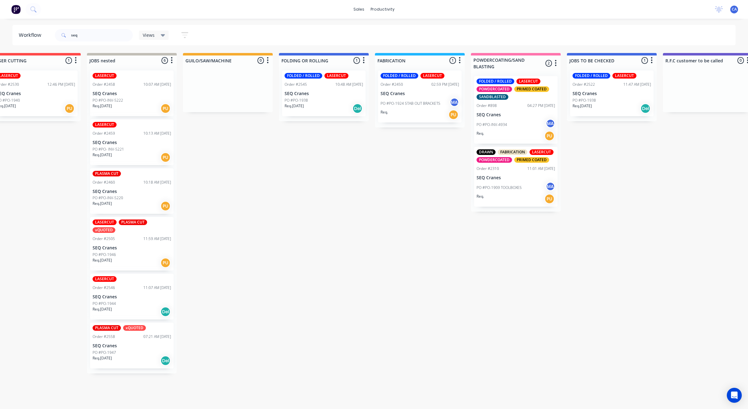
click at [315, 102] on div "PO #PO-1938" at bounding box center [324, 101] width 79 height 6
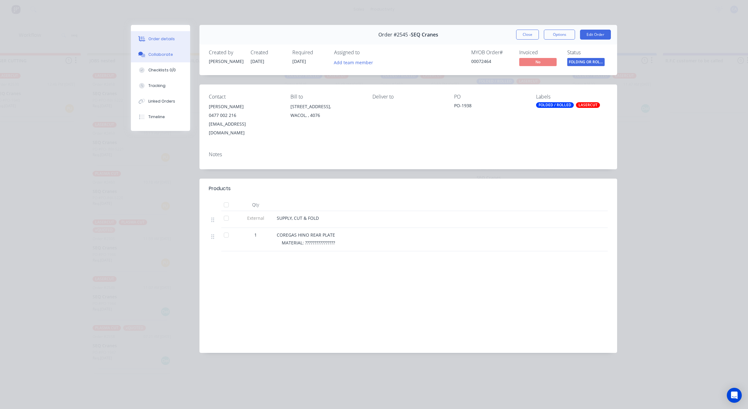
click at [172, 47] on button "Collaborate" at bounding box center [160, 55] width 59 height 16
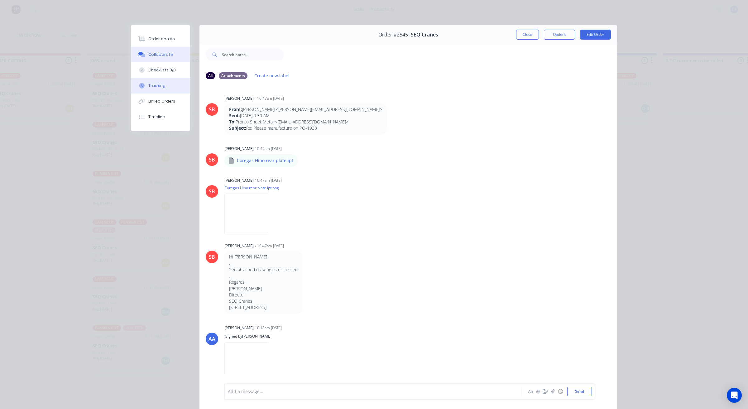
click at [161, 84] on button "Tracking" at bounding box center [160, 86] width 59 height 16
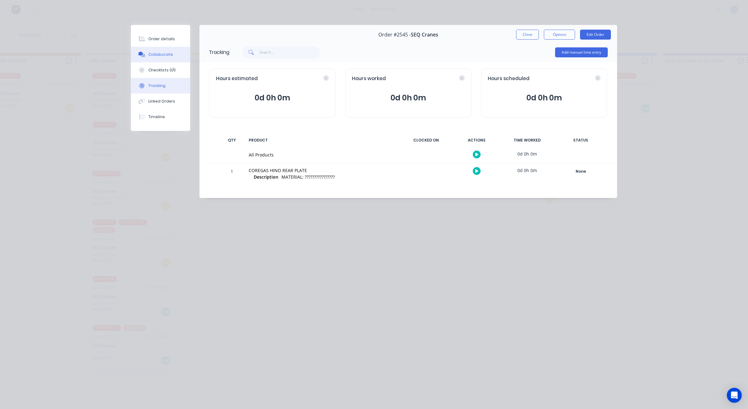
click at [157, 56] on div "Collaborate" at bounding box center [160, 55] width 25 height 6
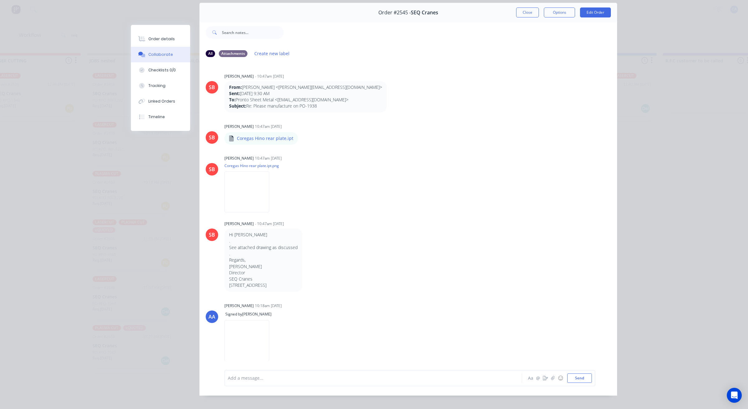
scroll to position [34, 0]
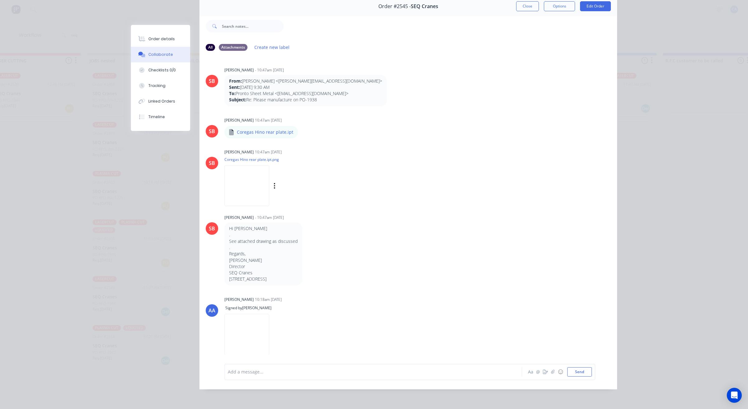
click at [265, 175] on img at bounding box center [246, 185] width 45 height 41
click at [158, 83] on div "Tracking" at bounding box center [156, 86] width 17 height 6
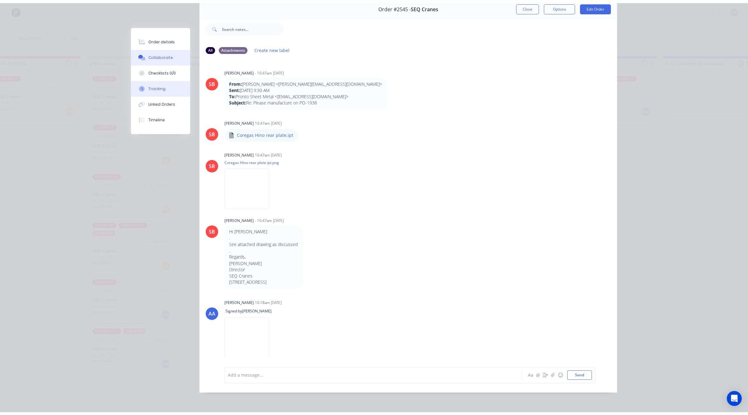
scroll to position [0, 0]
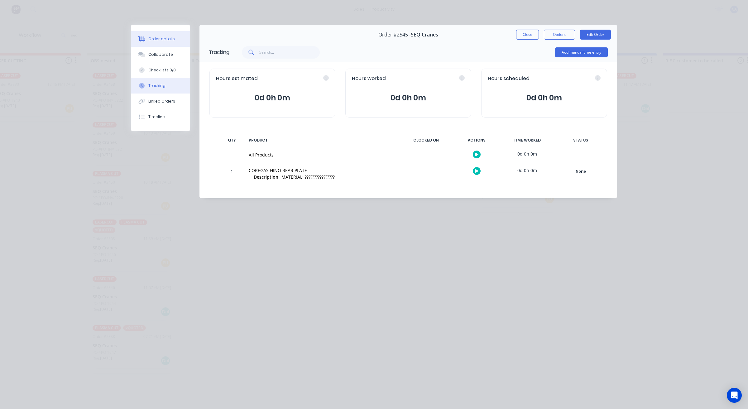
click at [158, 35] on button "Order details" at bounding box center [160, 39] width 59 height 16
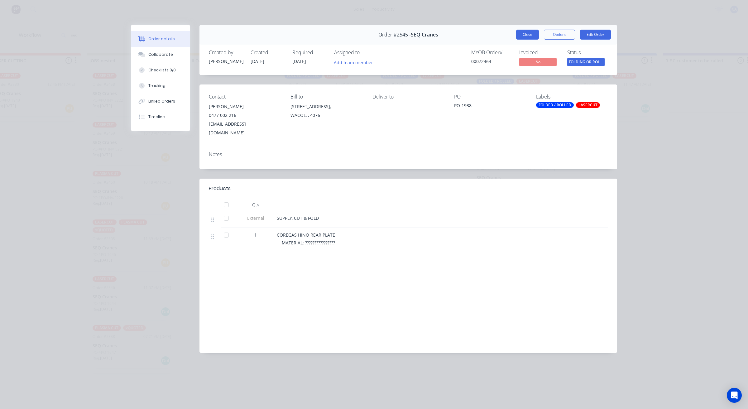
click at [531, 36] on button "Close" at bounding box center [527, 35] width 23 height 10
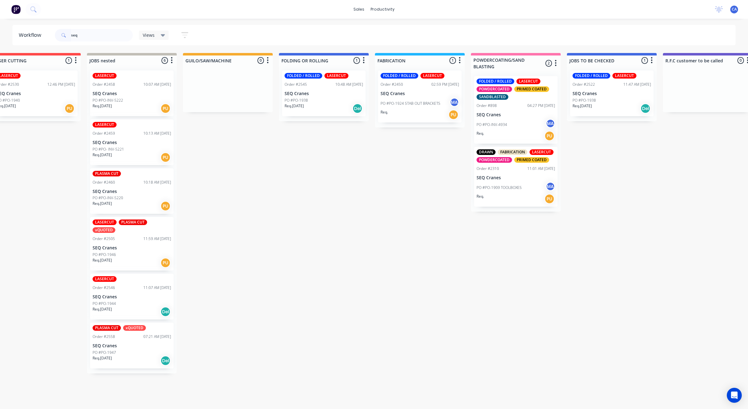
click at [316, 102] on div "PO #PO-1938" at bounding box center [324, 101] width 79 height 6
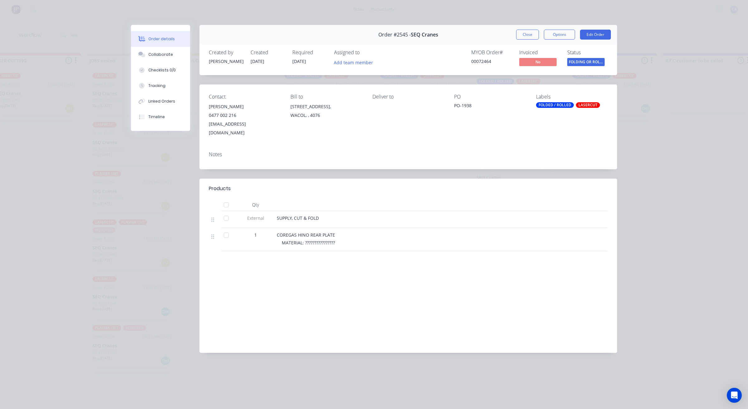
click at [172, 88] on button "Tracking" at bounding box center [160, 86] width 59 height 16
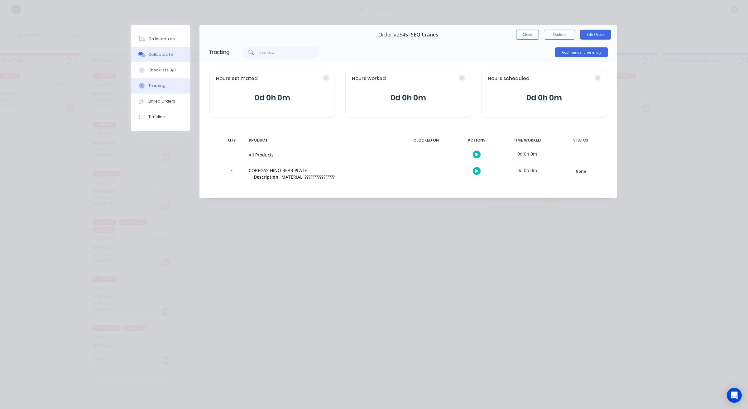
drag, startPoint x: 156, startPoint y: 60, endPoint x: 157, endPoint y: 52, distance: 7.6
click at [157, 55] on button "Collaborate" at bounding box center [160, 55] width 59 height 16
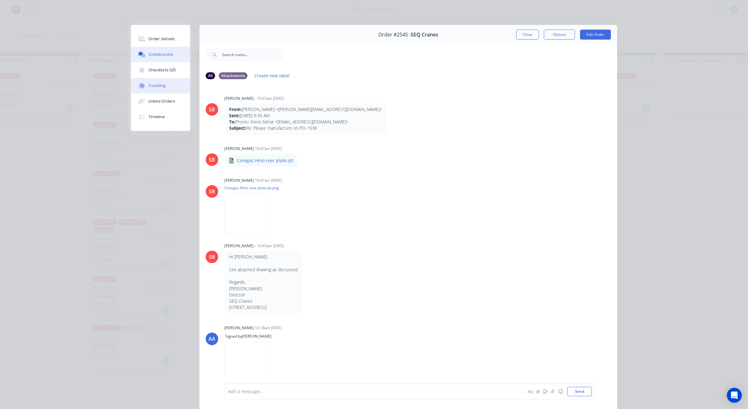
drag, startPoint x: 155, startPoint y: 78, endPoint x: 156, endPoint y: 87, distance: 9.4
click at [155, 81] on button "Tracking" at bounding box center [160, 86] width 59 height 16
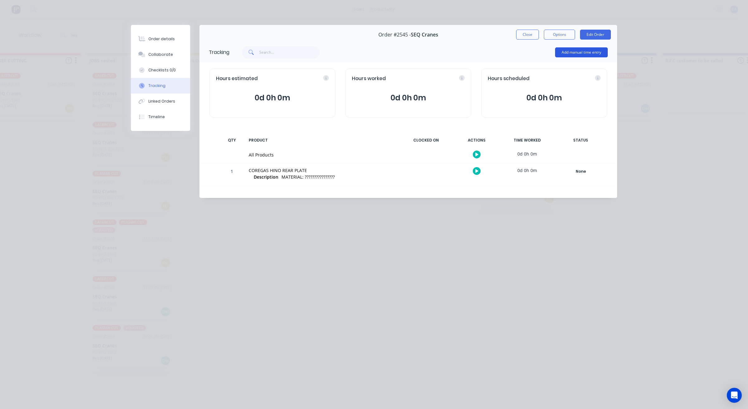
click at [576, 52] on button "Add manual time entry" at bounding box center [581, 52] width 53 height 10
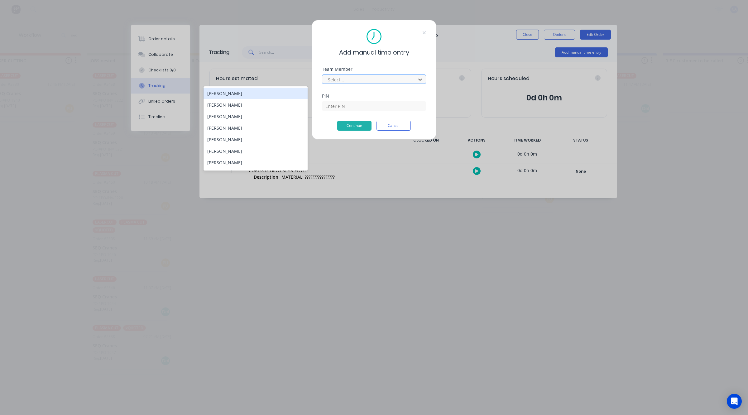
click at [349, 76] on div at bounding box center [369, 80] width 85 height 8
click at [248, 137] on div "[PERSON_NAME]" at bounding box center [255, 141] width 104 height 12
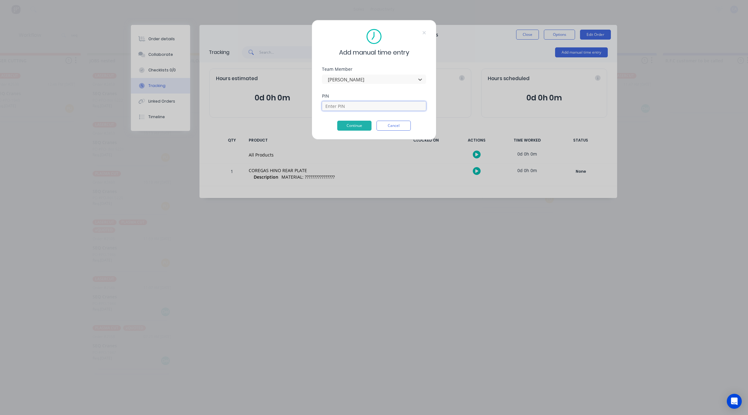
drag, startPoint x: 347, startPoint y: 105, endPoint x: 347, endPoint y: 113, distance: 7.8
click at [347, 105] on input at bounding box center [374, 105] width 104 height 9
type input "0000"
drag, startPoint x: 358, startPoint y: 129, endPoint x: 361, endPoint y: 129, distance: 3.2
click at [361, 129] on button "Continue" at bounding box center [354, 126] width 34 height 10
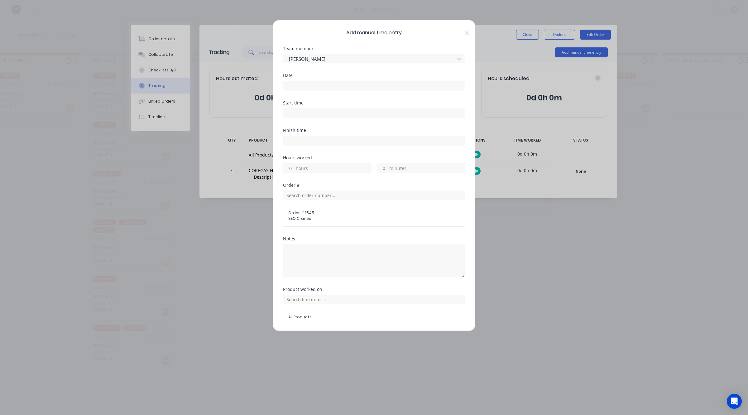
click at [309, 88] on input at bounding box center [373, 85] width 181 height 9
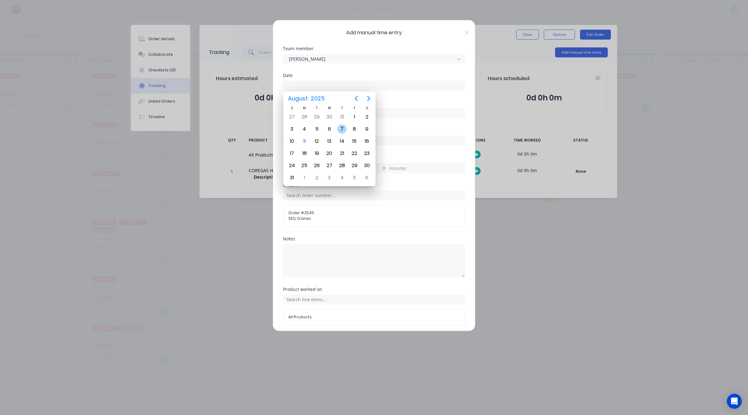
click at [342, 126] on div "7" at bounding box center [341, 128] width 9 height 9
type input "[DATE]"
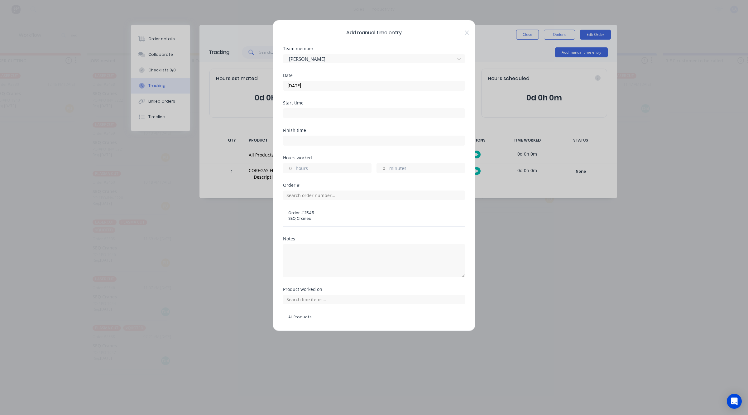
drag, startPoint x: 379, startPoint y: 165, endPoint x: 387, endPoint y: 172, distance: 10.4
click at [379, 165] on input "minutes" at bounding box center [382, 167] width 11 height 9
type input "15"
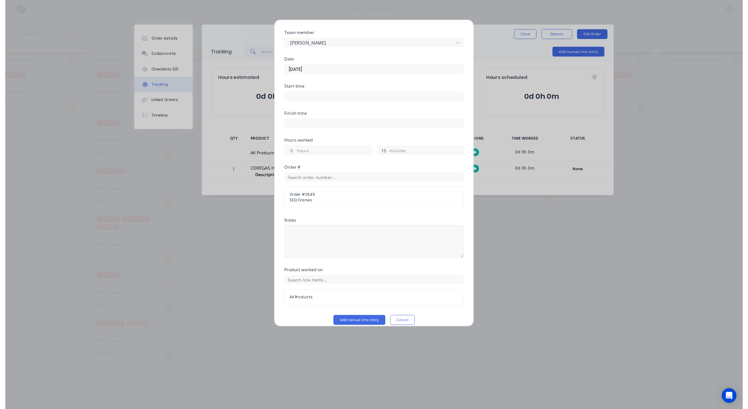
scroll to position [24, 0]
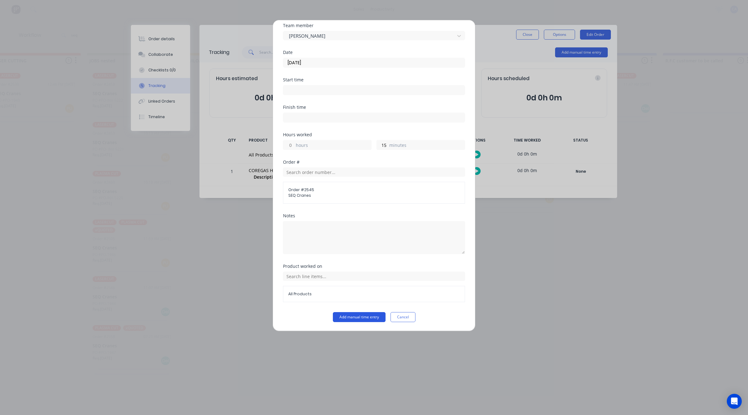
click at [363, 317] on button "Add manual time entry" at bounding box center [359, 317] width 53 height 10
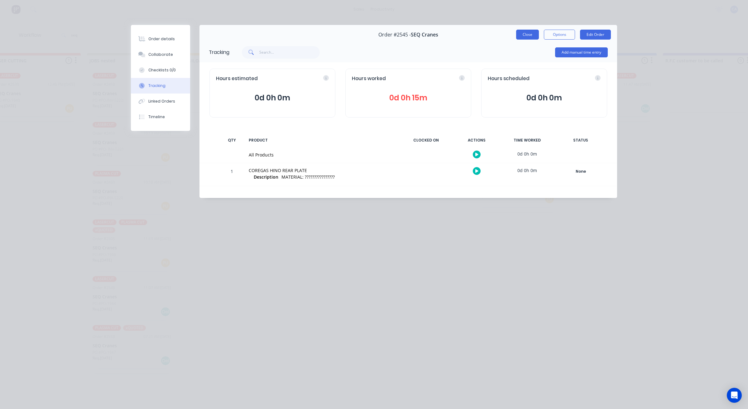
click at [526, 37] on button "Close" at bounding box center [527, 35] width 23 height 10
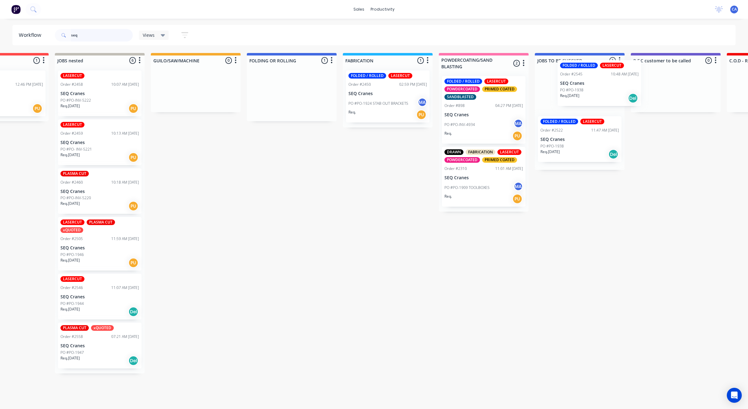
drag, startPoint x: 316, startPoint y: 92, endPoint x: 579, endPoint y: 82, distance: 263.5
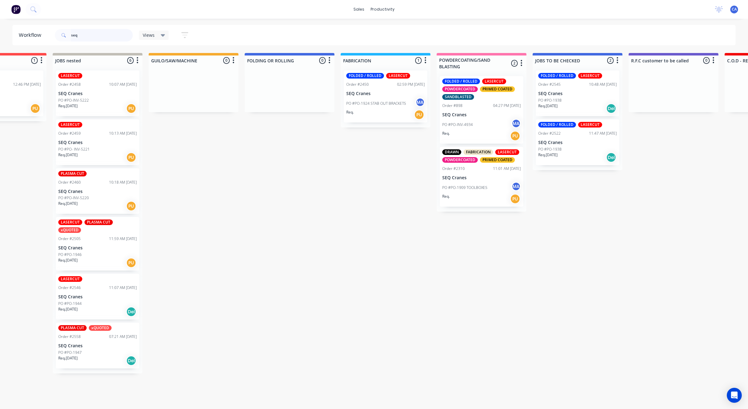
drag, startPoint x: 98, startPoint y: 34, endPoint x: 0, endPoint y: 20, distance: 98.5
click at [0, 21] on div "sales productivity sales Sales Orders Customers Price Level Manager productivit…" at bounding box center [221, 185] width 748 height 371
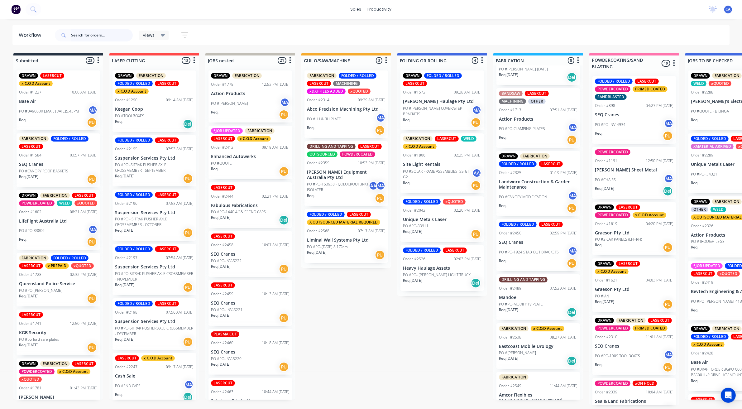
scroll to position [111, 0]
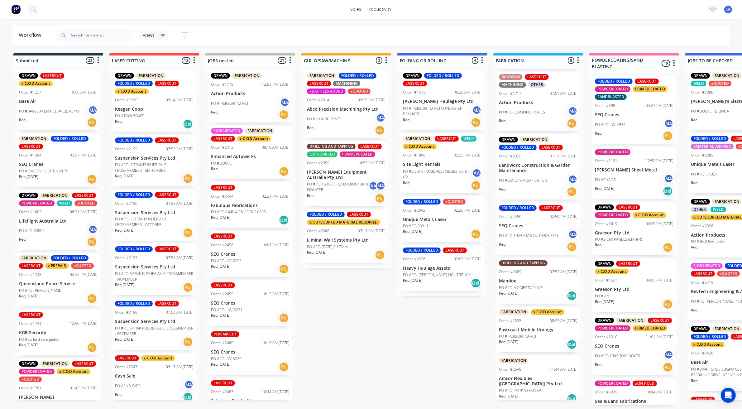
click at [350, 229] on div "FOLDED / ROLLED LASERCUT X OUTSOURCED MATERIAL REQUIRED Order #2568 07:17 AM [D…" at bounding box center [346, 236] width 84 height 54
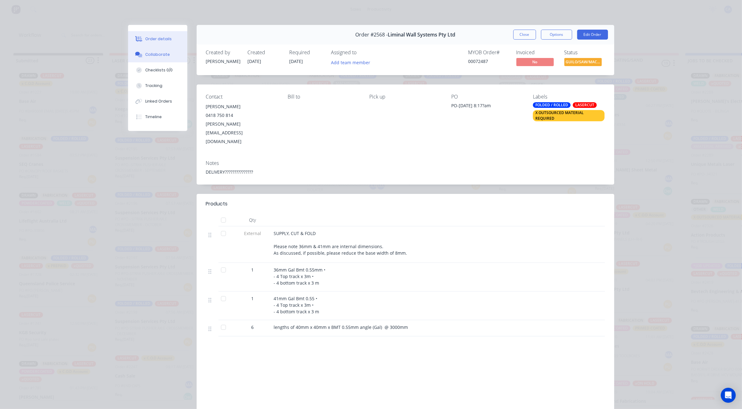
click at [162, 47] on button "Collaborate" at bounding box center [157, 55] width 59 height 16
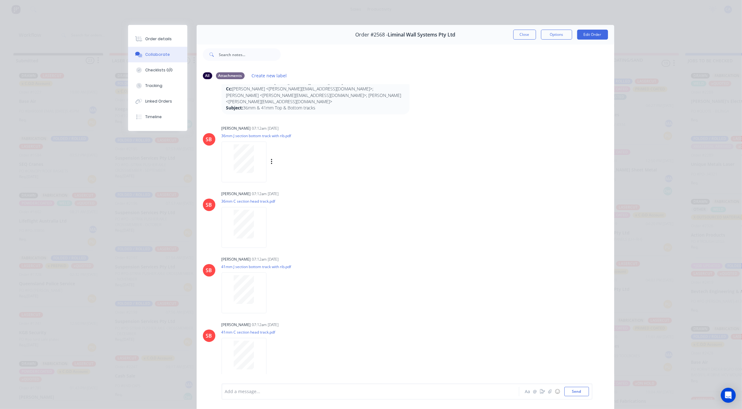
scroll to position [39, 0]
click at [254, 148] on div at bounding box center [243, 159] width 39 height 29
click at [517, 36] on button "Close" at bounding box center [524, 35] width 23 height 10
